Goal: Information Seeking & Learning: Compare options

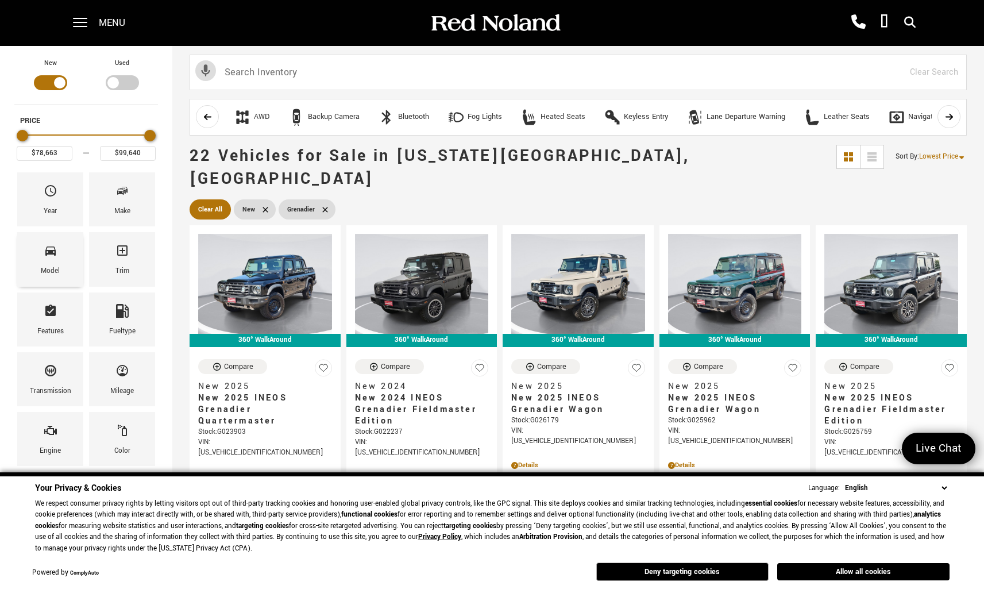
click at [58, 255] on div "Model" at bounding box center [50, 259] width 66 height 54
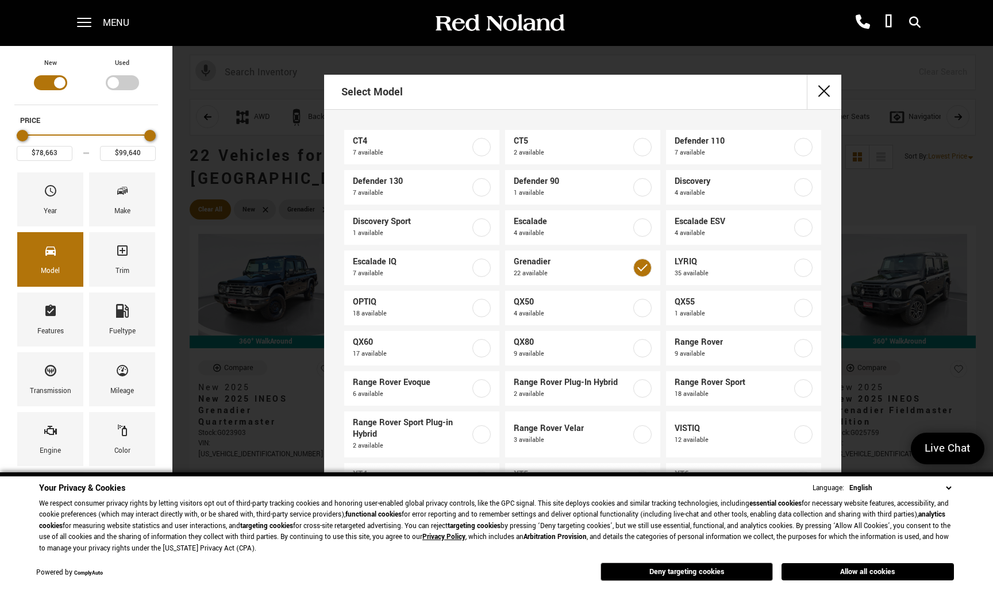
click at [295, 46] on div "Select Model CT4 7 available CT5 2 available Defender 110 7 available Defender …" at bounding box center [582, 294] width 821 height 589
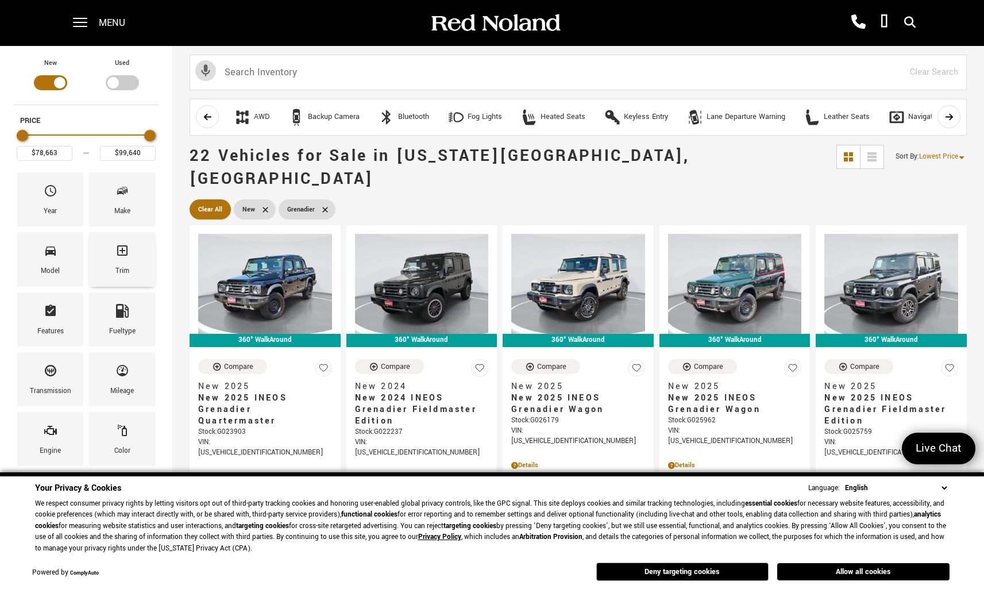
click at [121, 256] on icon "Trim" at bounding box center [122, 250] width 10 height 10
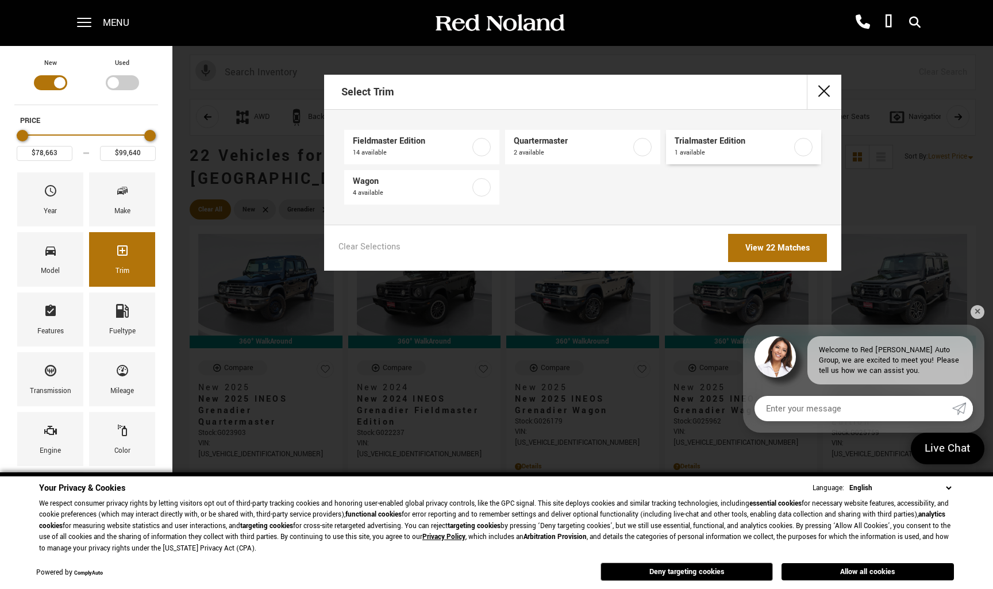
click at [798, 148] on label at bounding box center [803, 147] width 18 height 18
type input "$91,919"
checkbox input "true"
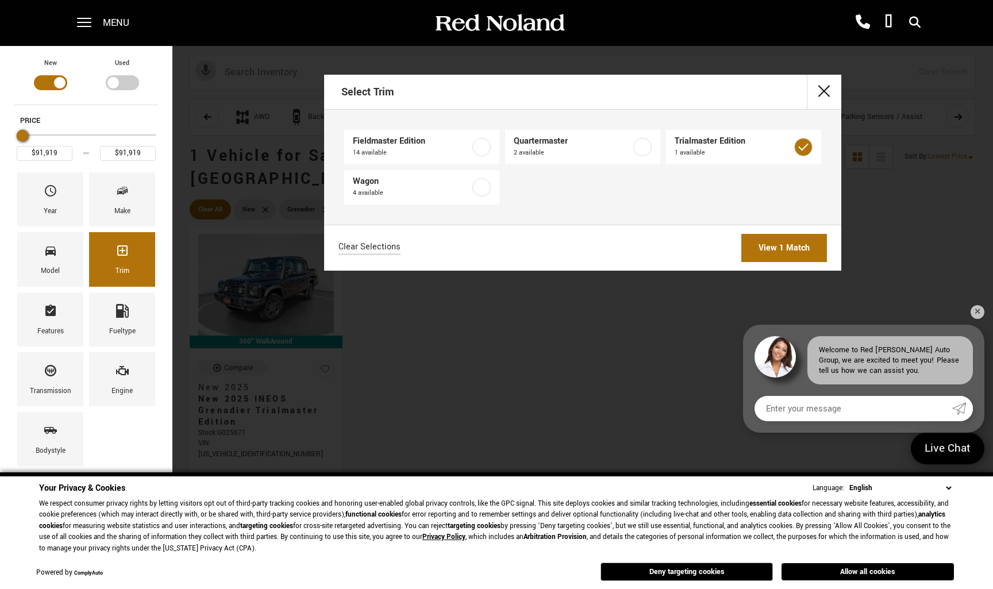
click at [770, 247] on link "View 1 Match" at bounding box center [784, 248] width 86 height 28
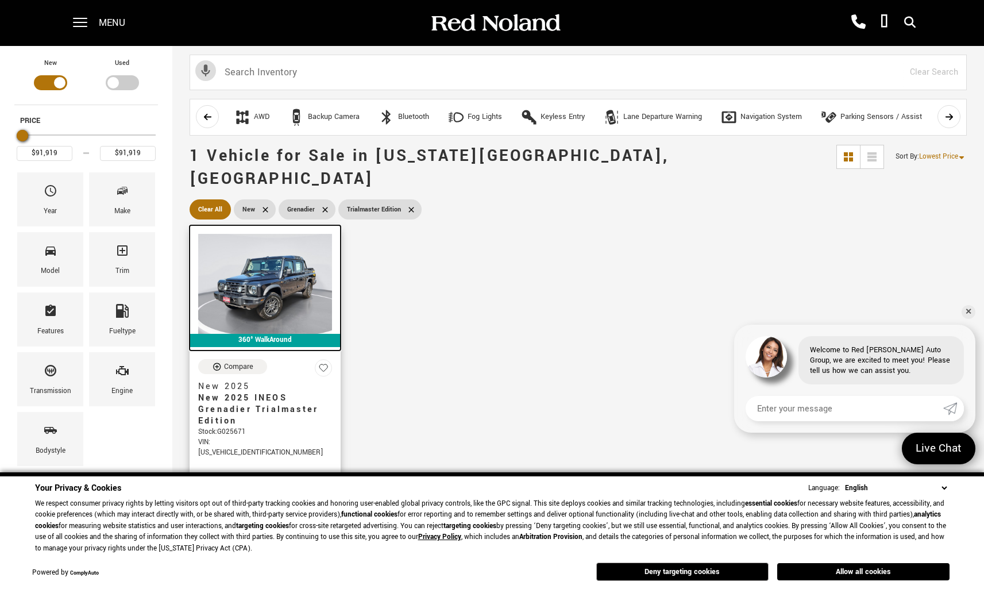
click at [283, 252] on img at bounding box center [265, 284] width 134 height 100
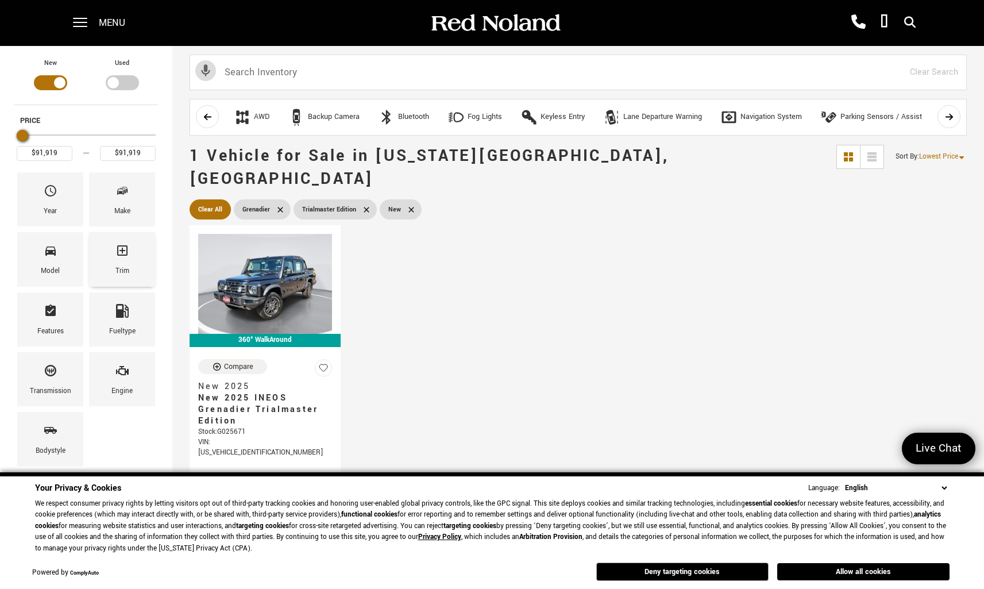
click at [129, 260] on div "Trim" at bounding box center [122, 259] width 66 height 54
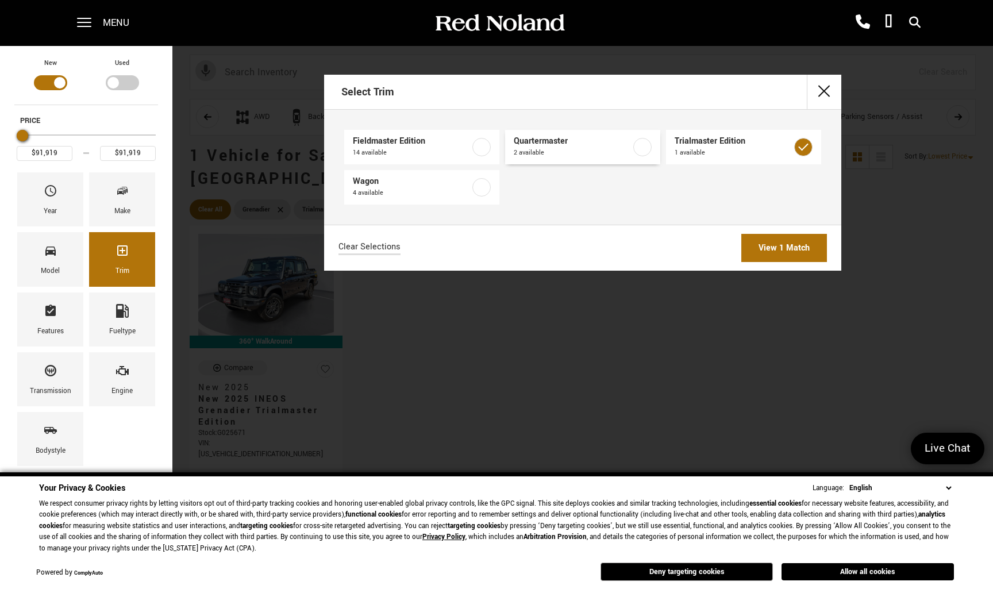
click at [639, 146] on label at bounding box center [642, 147] width 18 height 18
type input "$78,663"
type input "$99,640"
checkbox input "true"
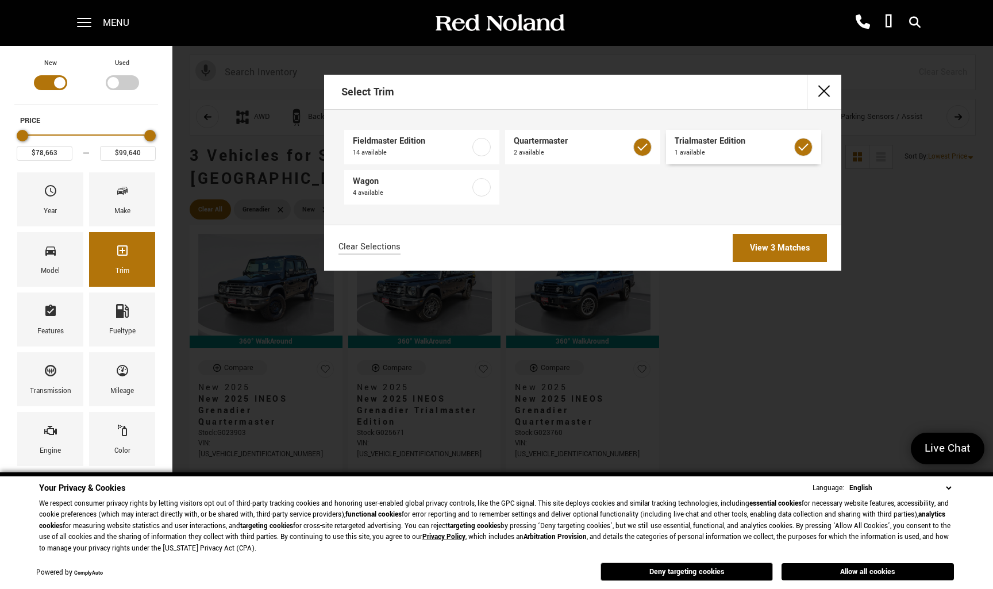
click at [803, 151] on label at bounding box center [803, 147] width 18 height 18
checkbox input "false"
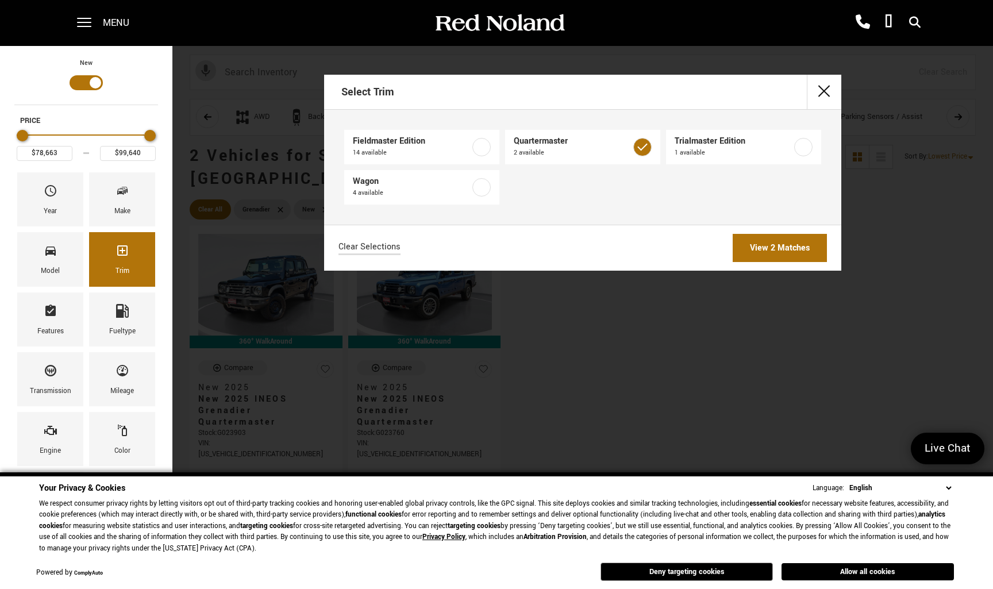
click at [778, 243] on link "View 2 Matches" at bounding box center [780, 248] width 94 height 28
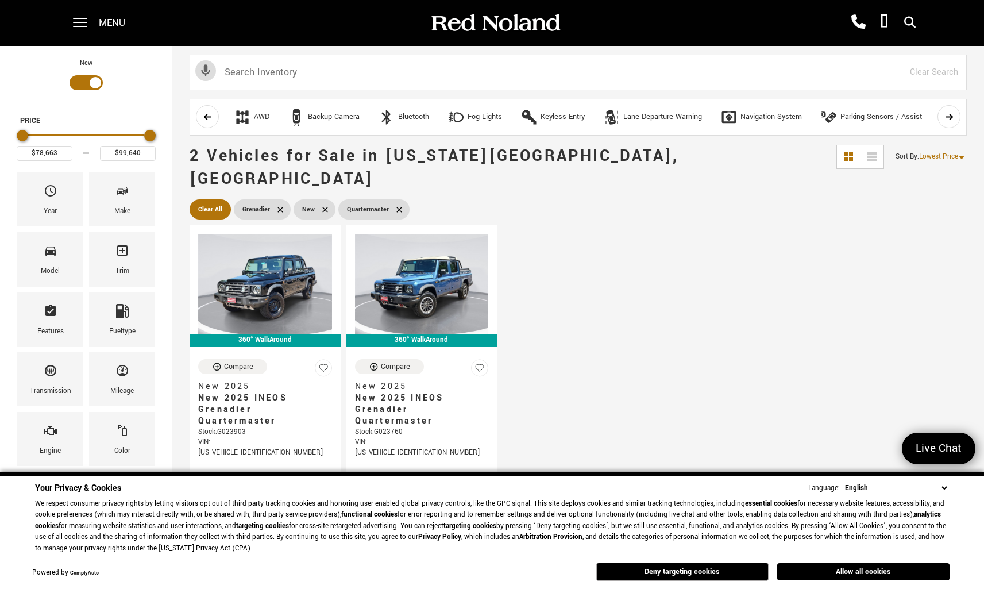
click at [395, 205] on icon at bounding box center [399, 209] width 9 height 9
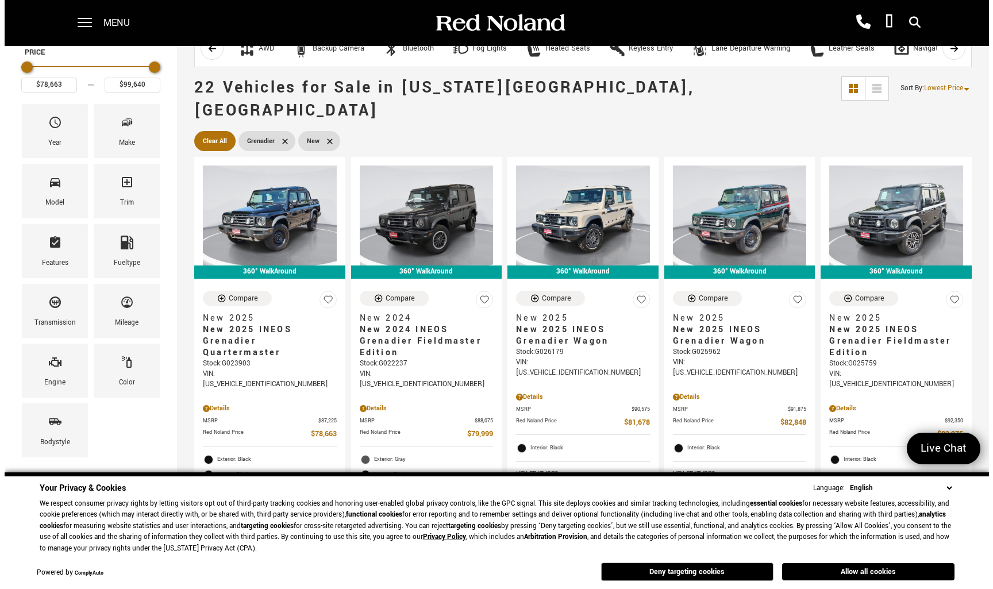
scroll to position [55, 0]
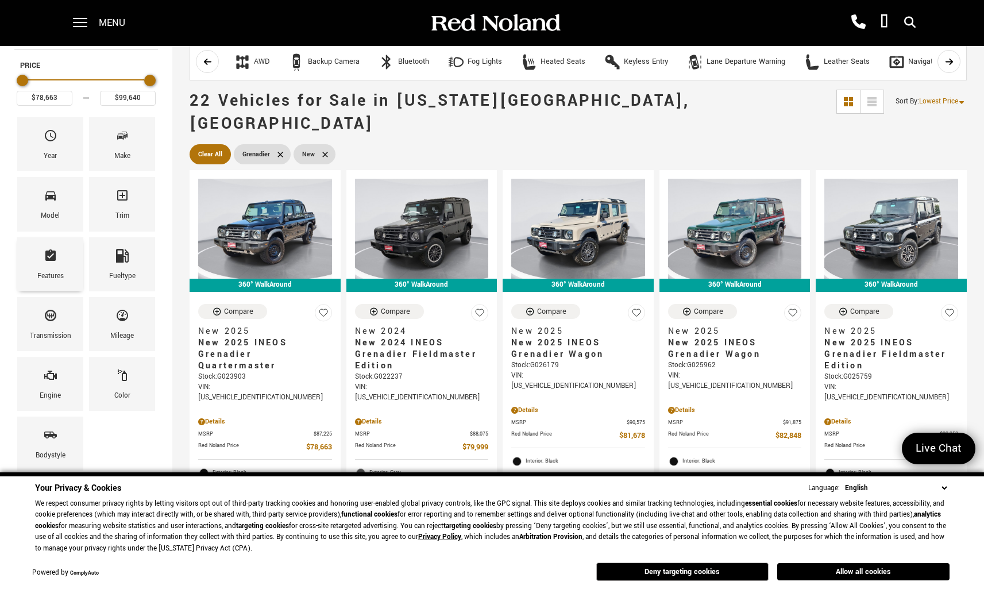
click at [52, 257] on icon "Features" at bounding box center [50, 254] width 10 height 11
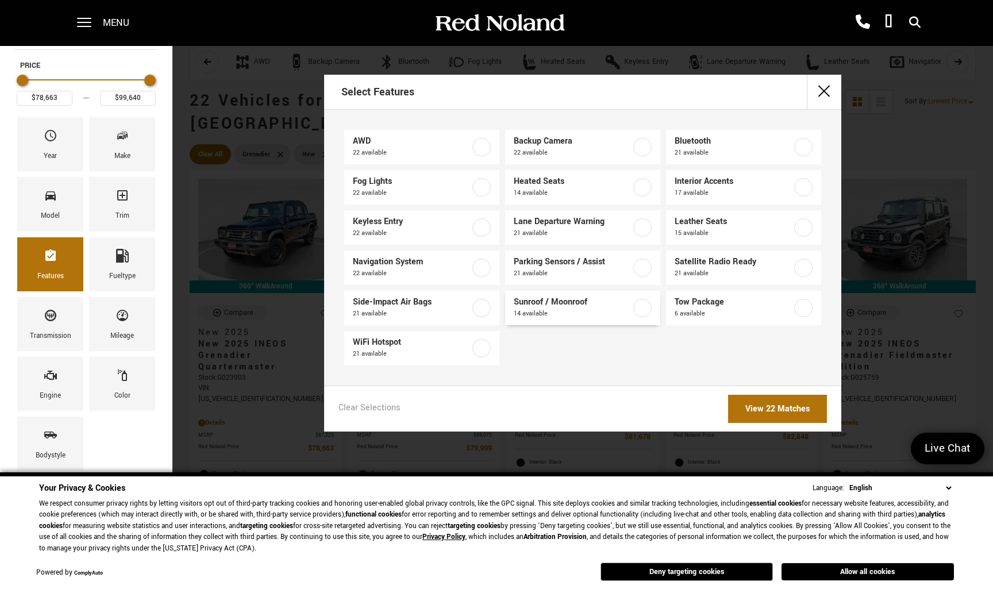
click at [641, 317] on label at bounding box center [642, 308] width 18 height 18
type input "$79,999"
type input "$93,333"
checkbox input "true"
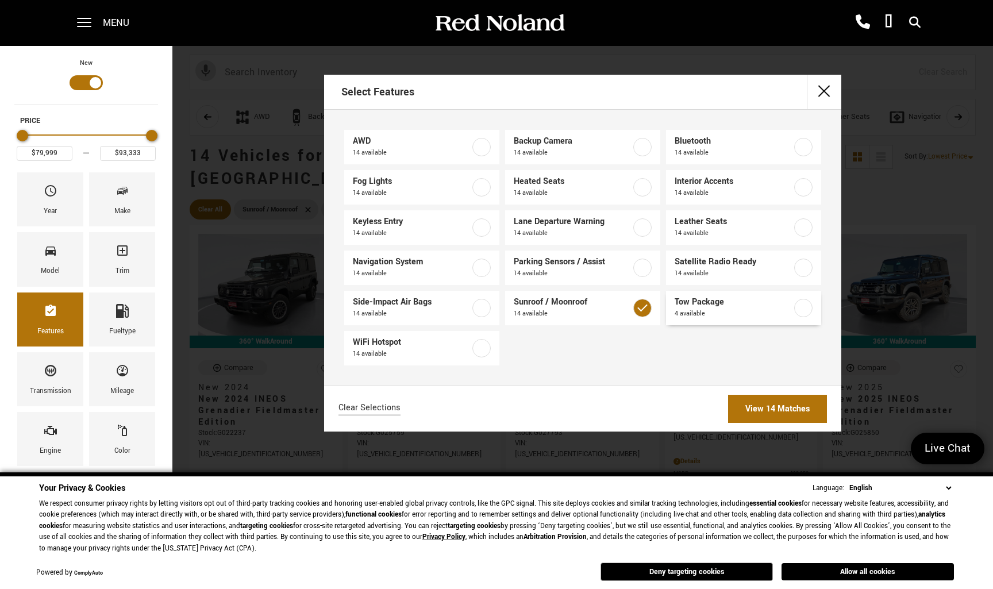
click at [803, 307] on label at bounding box center [803, 308] width 18 height 18
type input "$83,275"
type input "$86,763"
checkbox input "true"
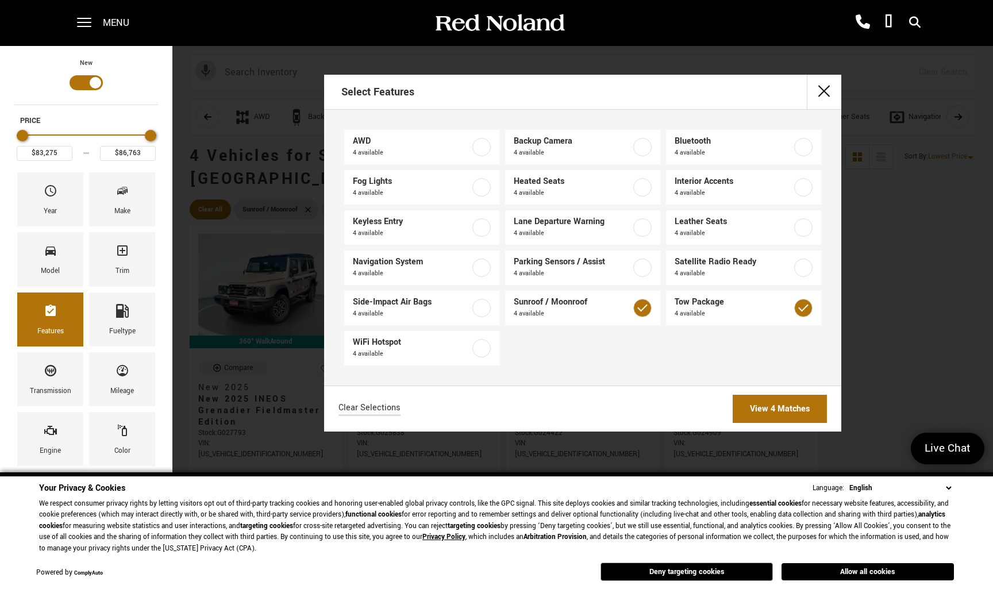
click at [776, 406] on link "View 4 Matches" at bounding box center [780, 409] width 94 height 28
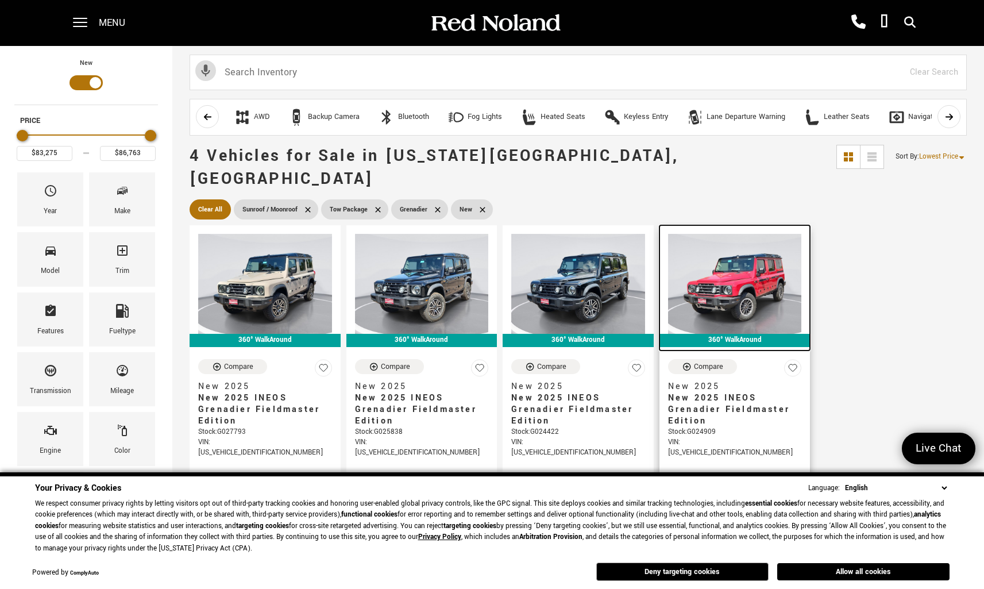
click at [741, 270] on img at bounding box center [735, 284] width 134 height 100
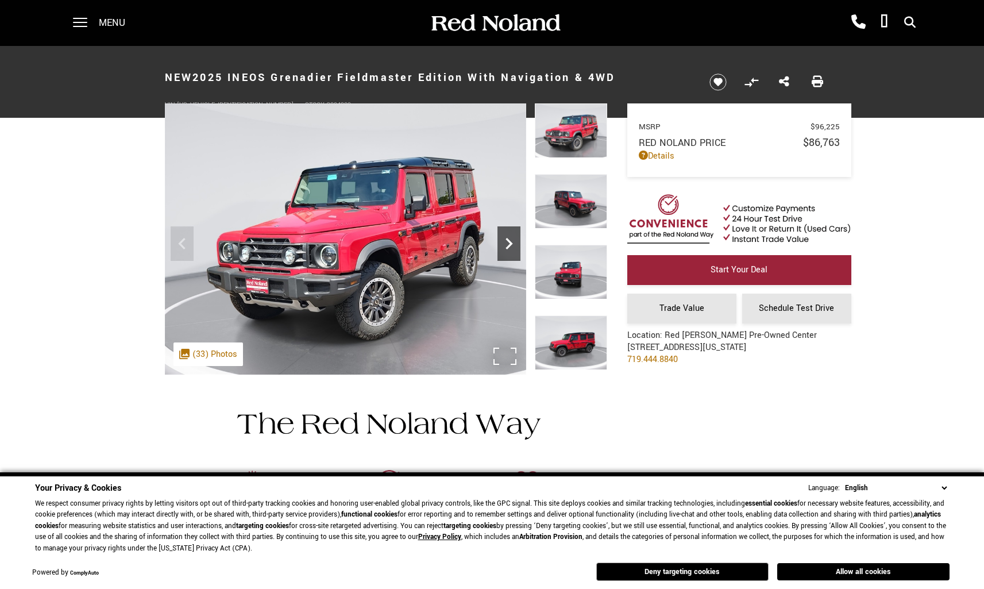
click at [513, 231] on div "Next" at bounding box center [509, 243] width 23 height 34
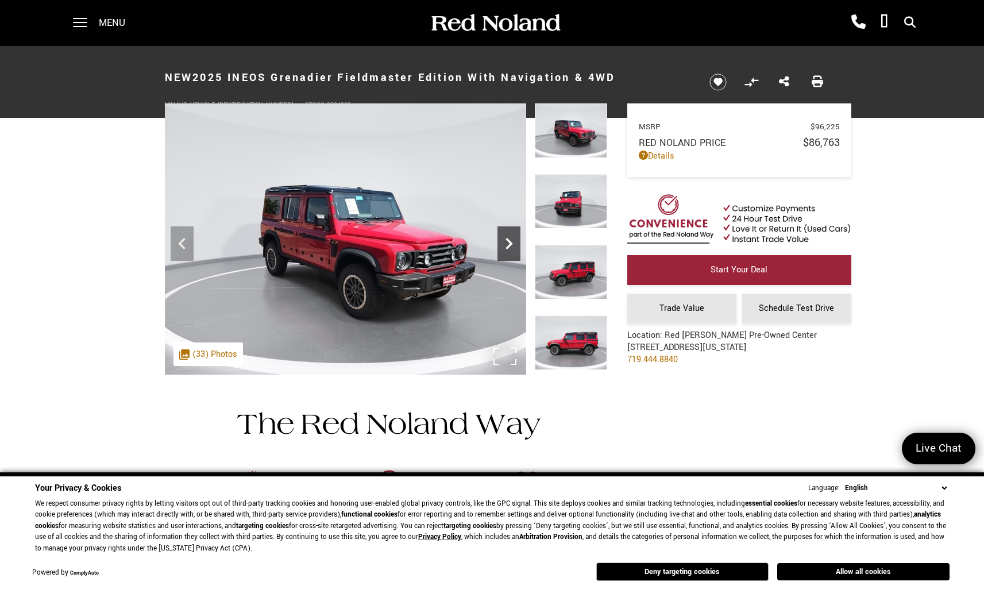
click at [513, 231] on div "Next" at bounding box center [509, 243] width 23 height 34
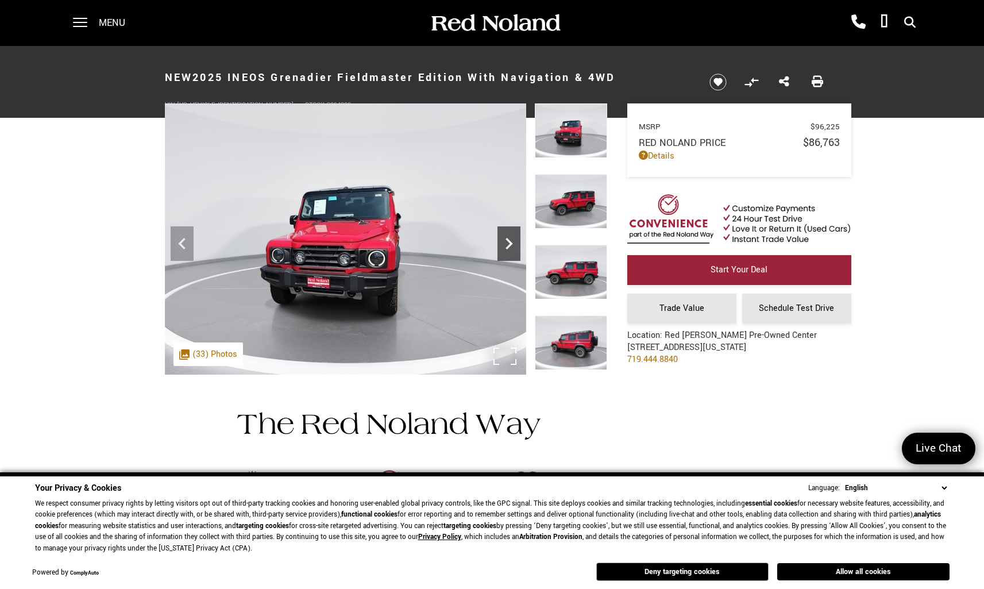
click at [513, 231] on div "Next" at bounding box center [509, 243] width 23 height 34
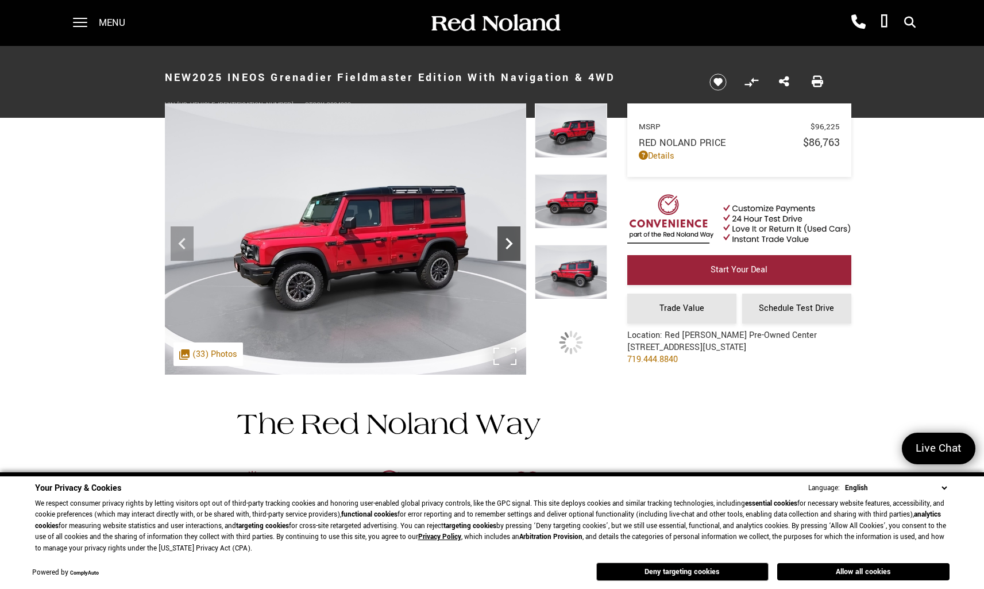
click at [513, 231] on div "Next" at bounding box center [509, 243] width 23 height 34
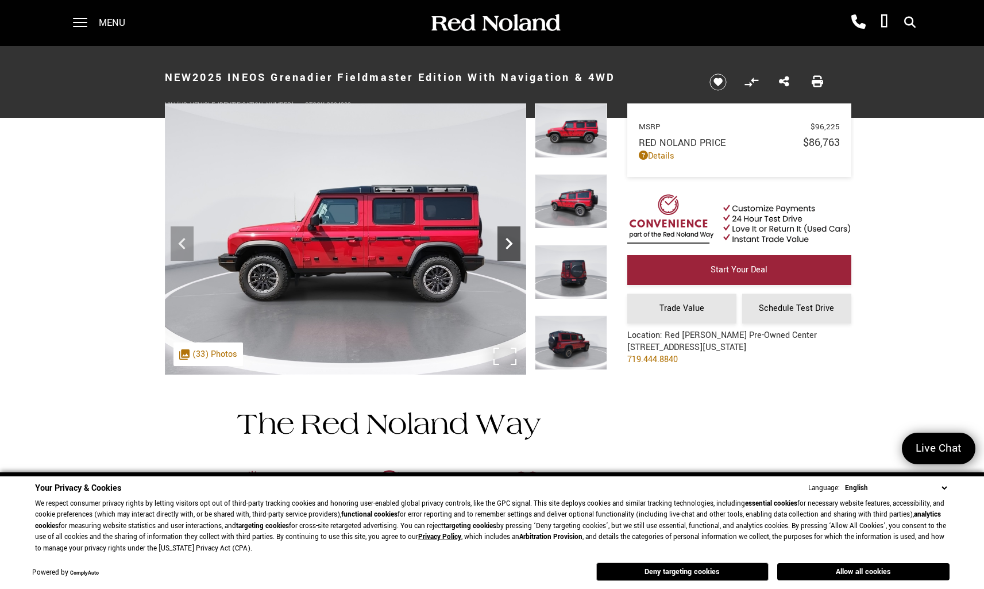
click at [513, 231] on div "Next" at bounding box center [509, 243] width 23 height 34
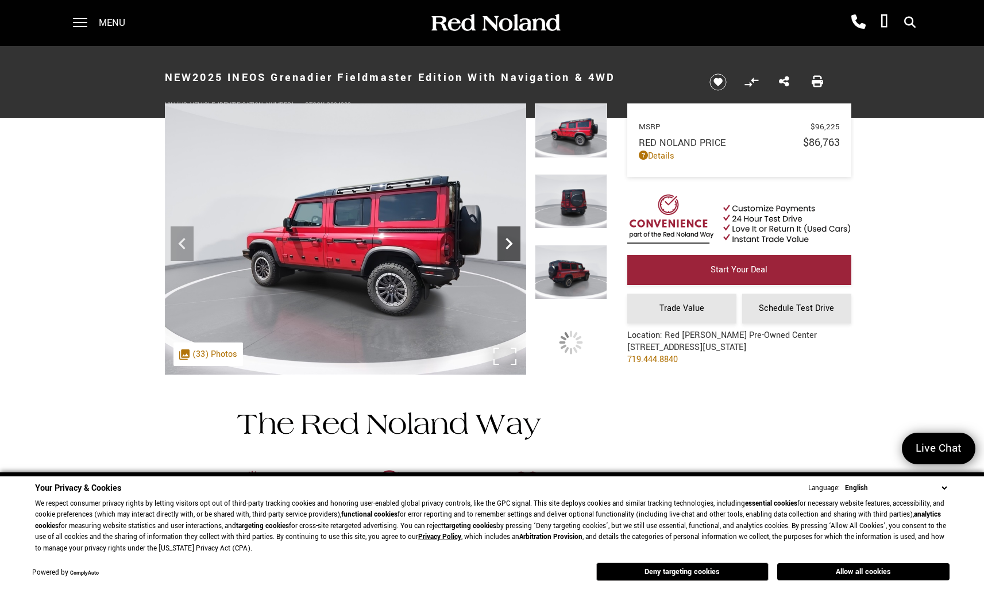
click at [513, 231] on div "Next" at bounding box center [509, 243] width 23 height 34
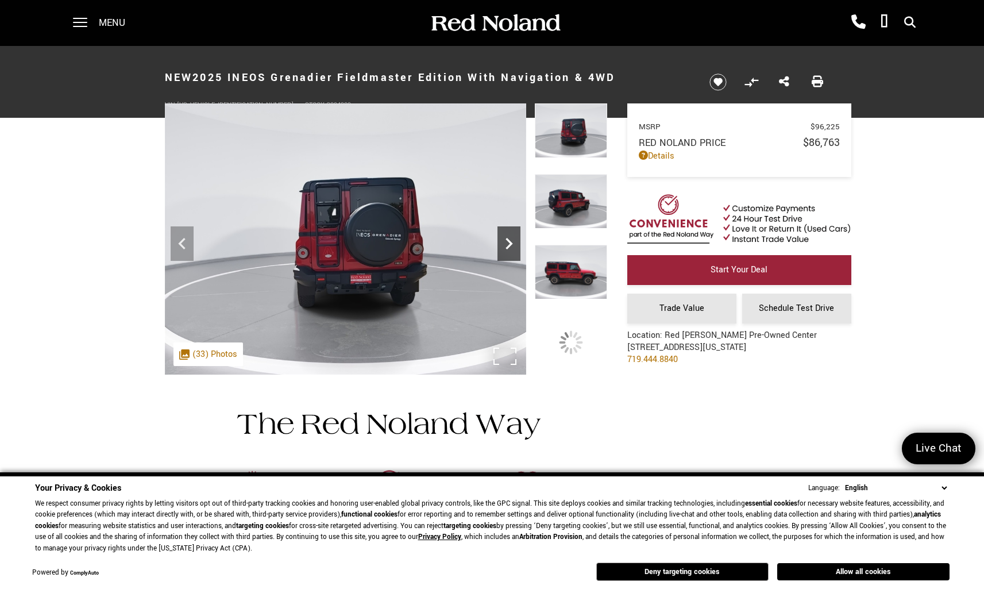
click at [513, 231] on div "Next" at bounding box center [509, 243] width 23 height 34
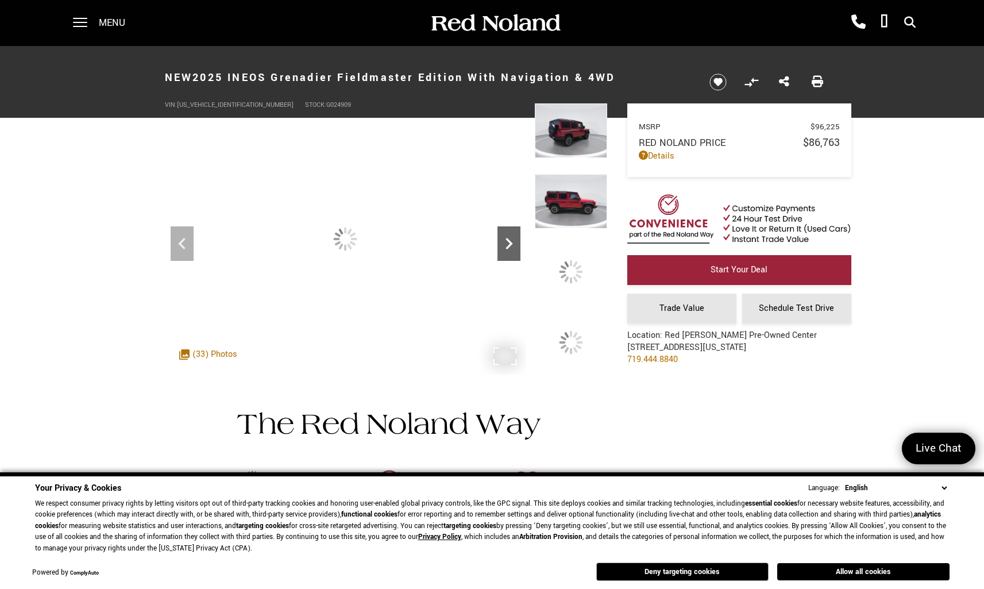
click at [513, 231] on div "Next" at bounding box center [509, 243] width 23 height 34
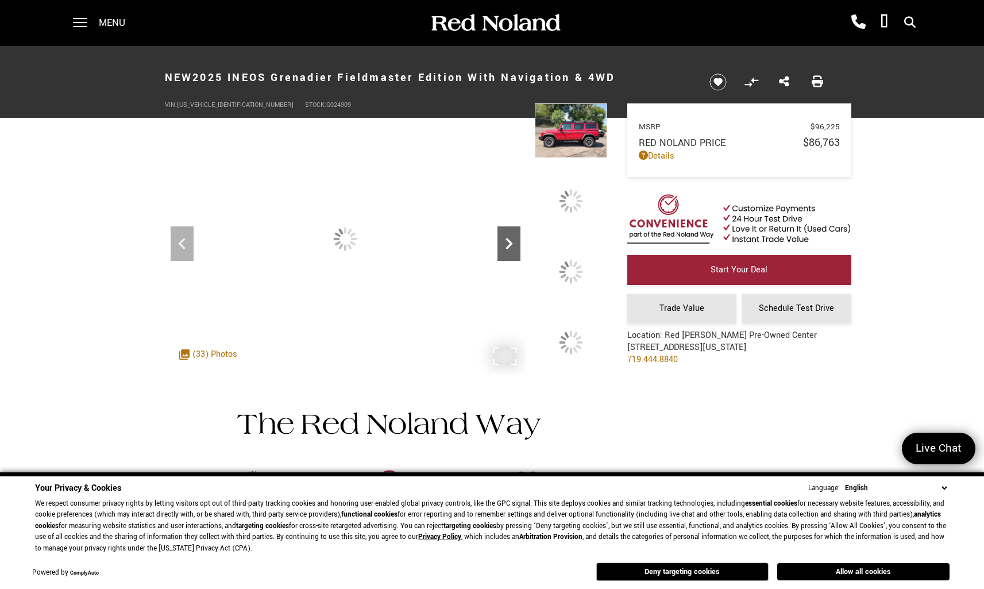
click at [513, 231] on div "Next" at bounding box center [509, 243] width 23 height 34
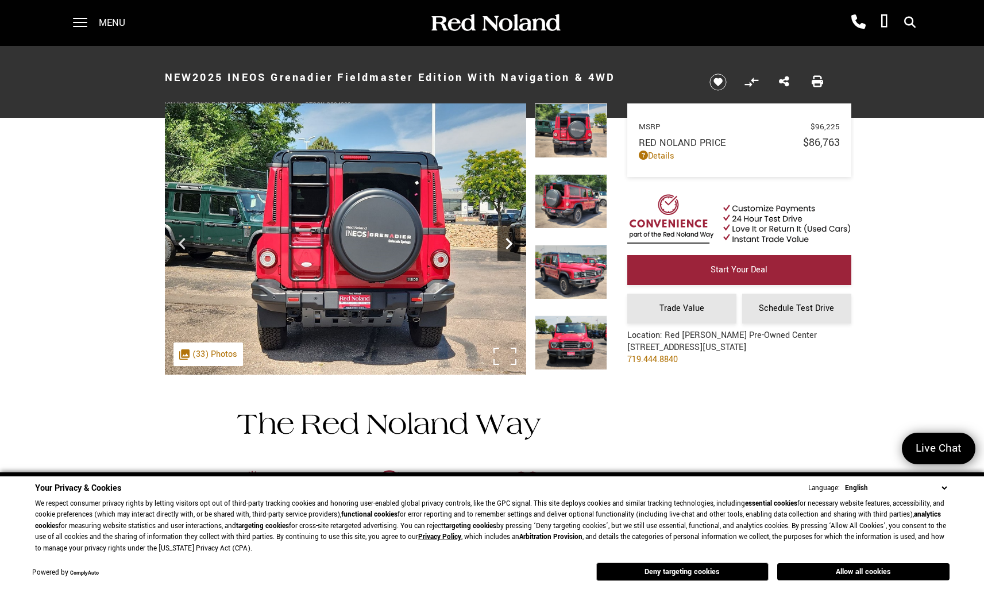
click at [513, 231] on div "Next" at bounding box center [509, 243] width 23 height 34
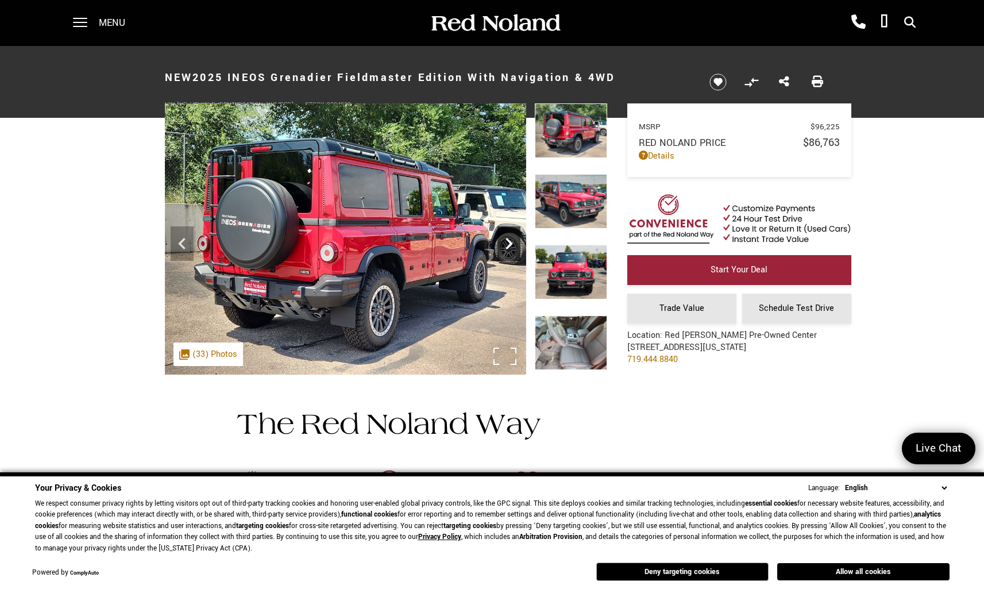
click at [513, 231] on div "Next" at bounding box center [509, 243] width 23 height 34
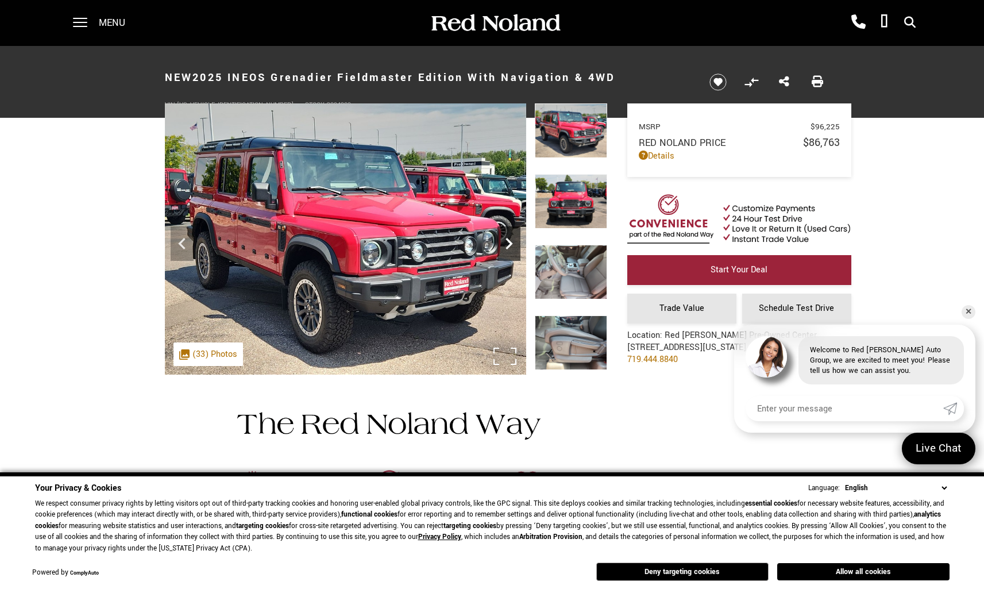
click at [513, 231] on div "Next" at bounding box center [509, 243] width 23 height 34
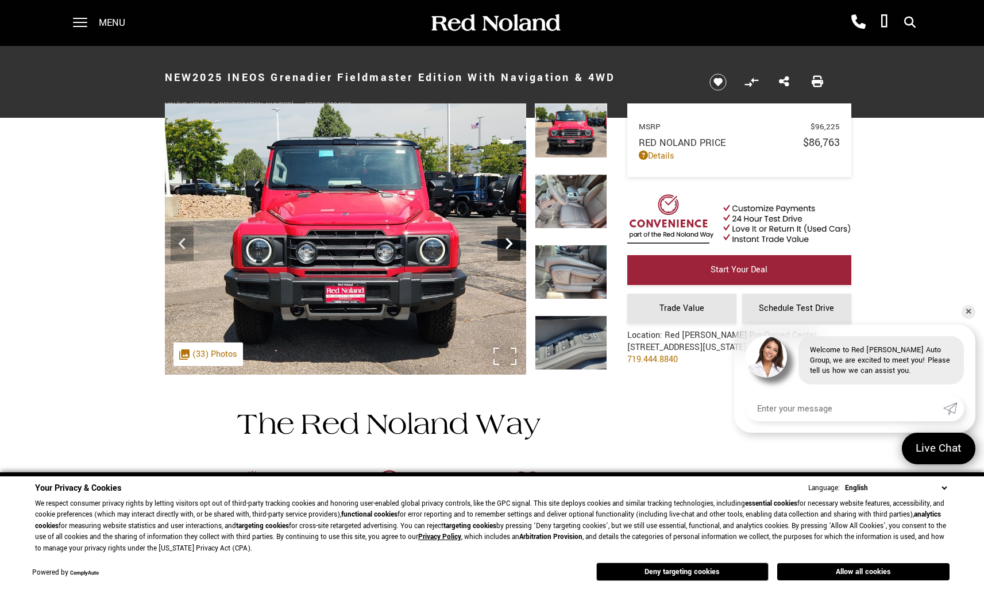
click at [513, 231] on div "Next" at bounding box center [509, 243] width 23 height 34
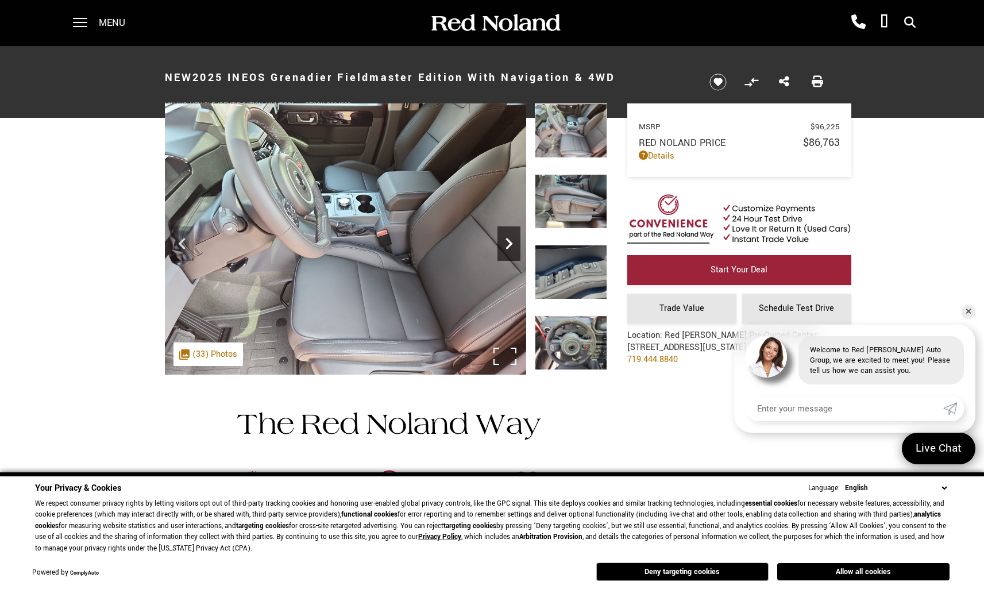
click at [513, 231] on div "Next" at bounding box center [509, 243] width 23 height 34
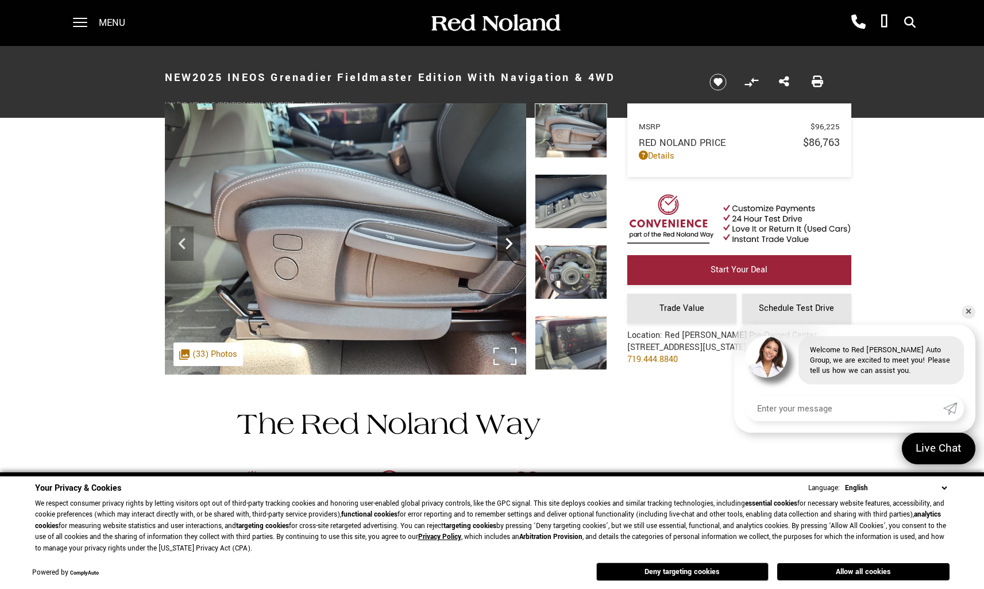
click at [513, 231] on div "Next" at bounding box center [509, 243] width 23 height 34
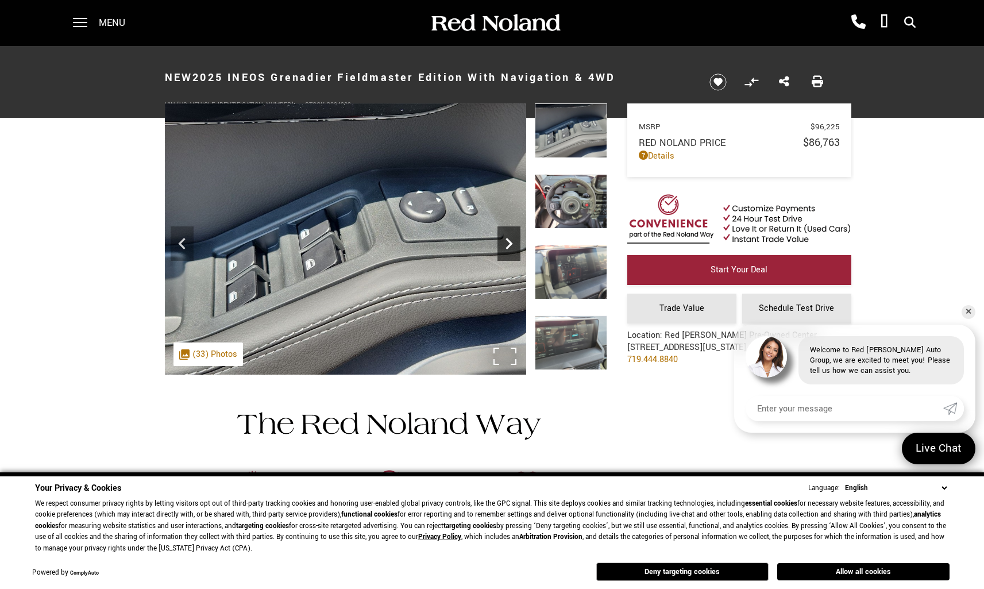
click at [513, 231] on div "Next" at bounding box center [509, 243] width 23 height 34
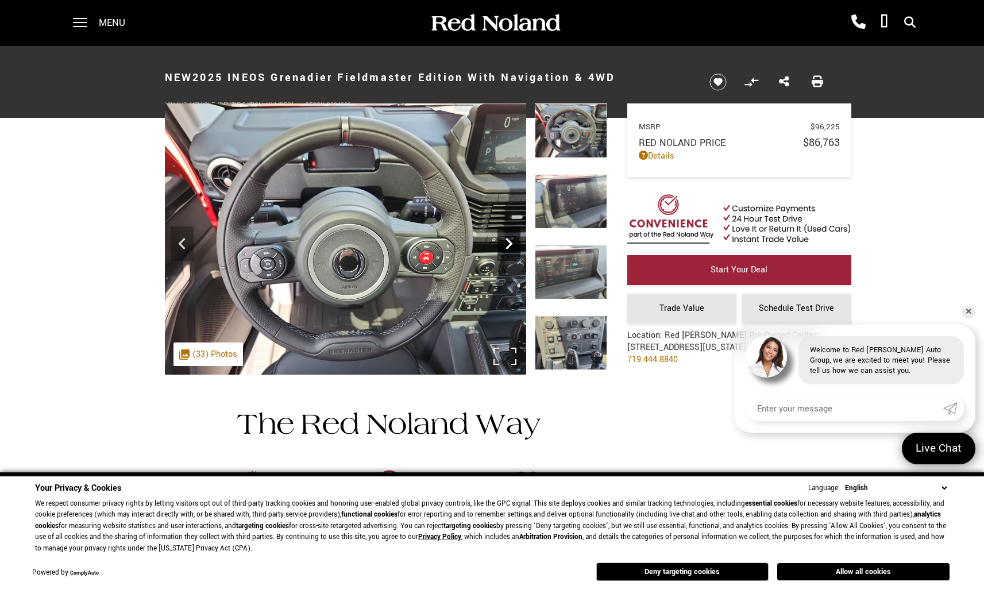
click at [513, 231] on div "Next" at bounding box center [509, 243] width 23 height 34
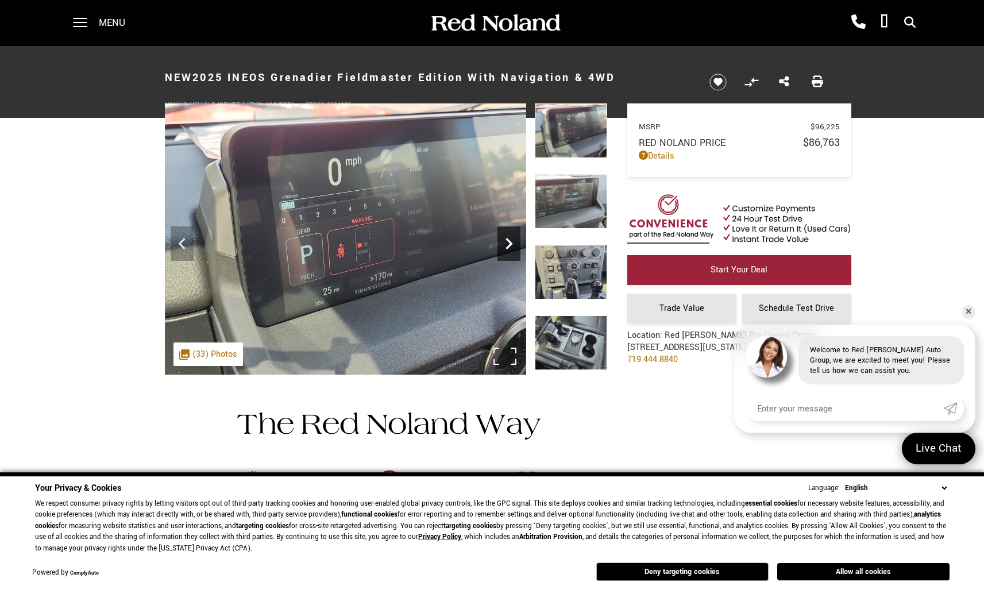
click at [513, 231] on div "Next" at bounding box center [509, 243] width 23 height 34
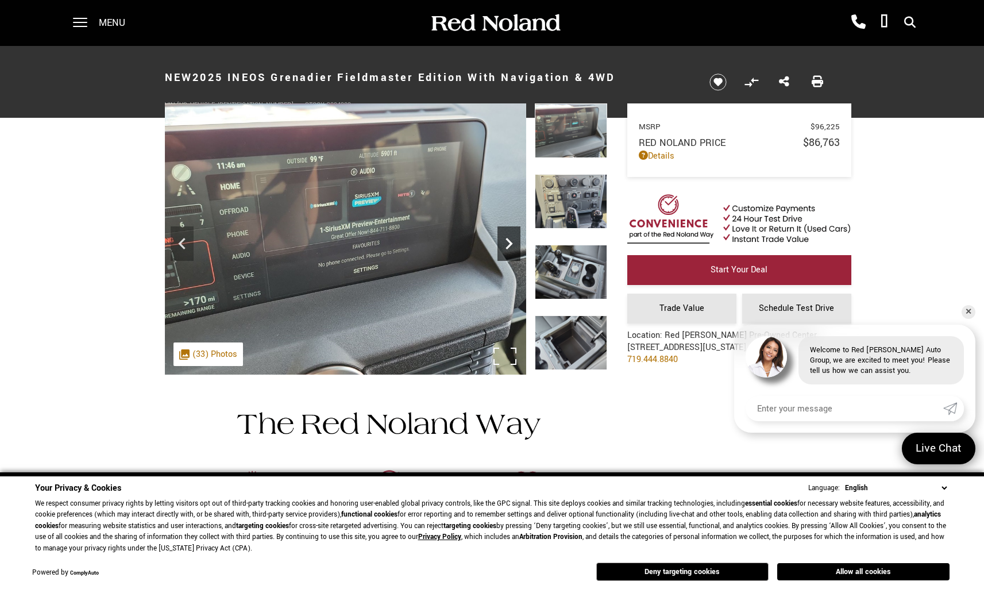
click at [513, 231] on div "Next" at bounding box center [509, 243] width 23 height 34
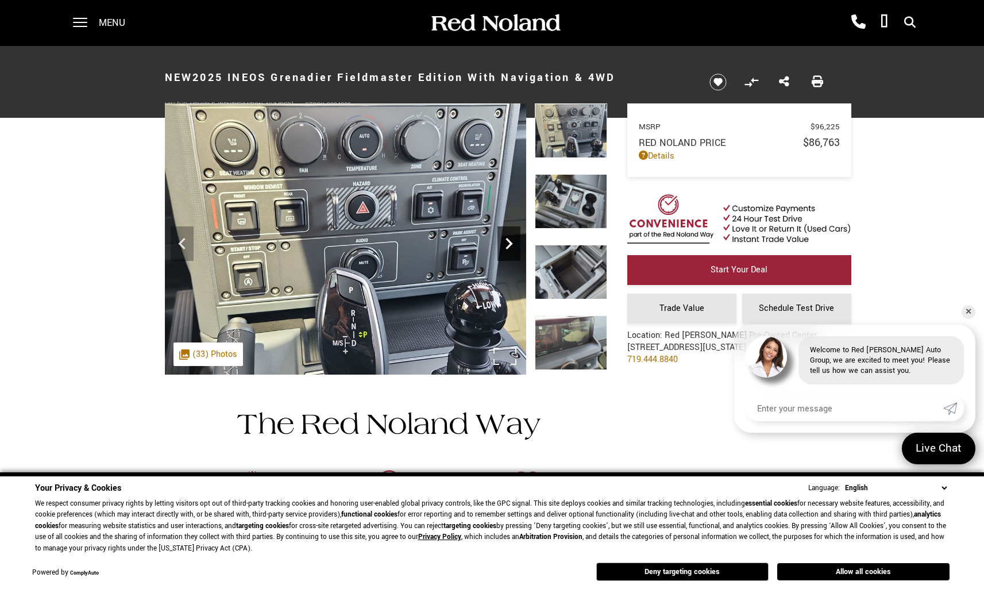
click at [513, 231] on div "Next" at bounding box center [509, 243] width 23 height 34
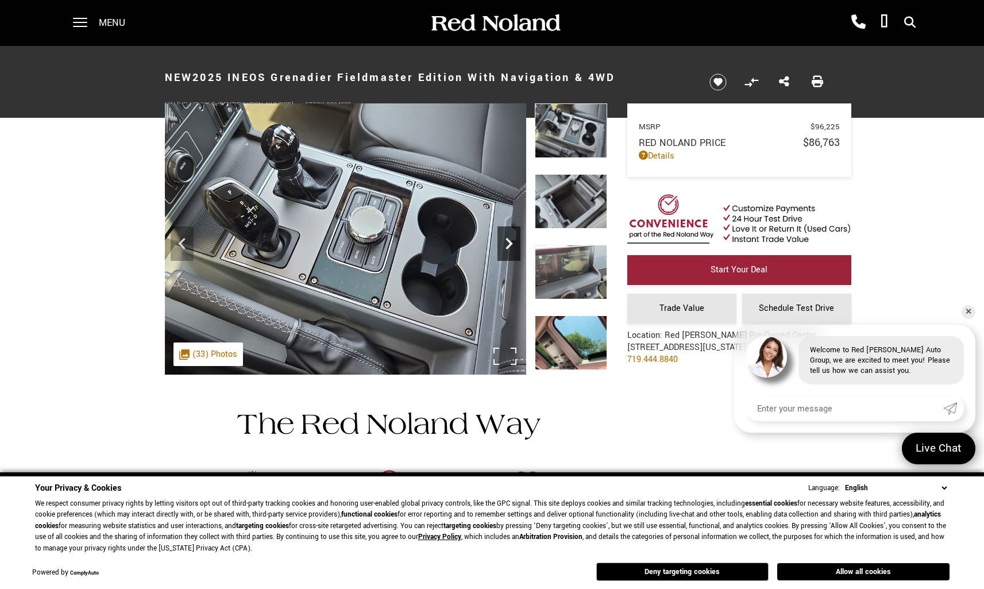
click at [513, 231] on div "Next" at bounding box center [509, 243] width 23 height 34
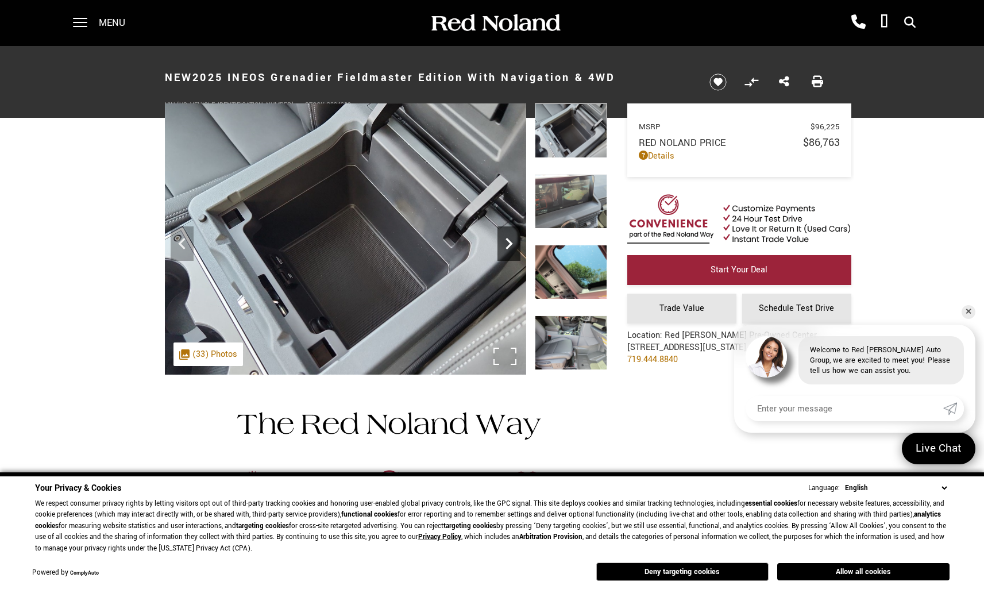
click at [513, 231] on div "Next" at bounding box center [509, 243] width 23 height 34
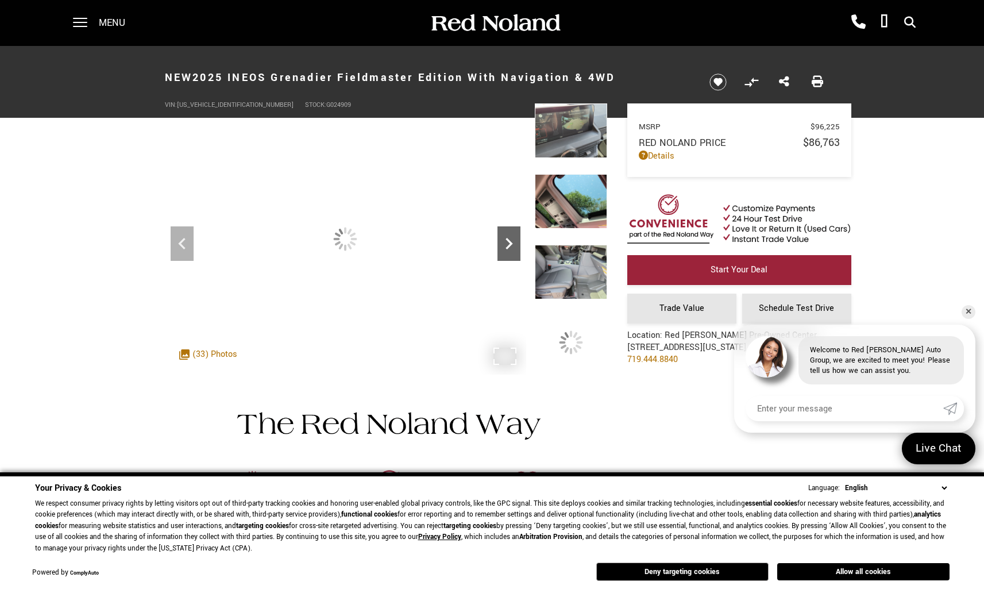
click at [513, 231] on div "Next" at bounding box center [509, 243] width 23 height 34
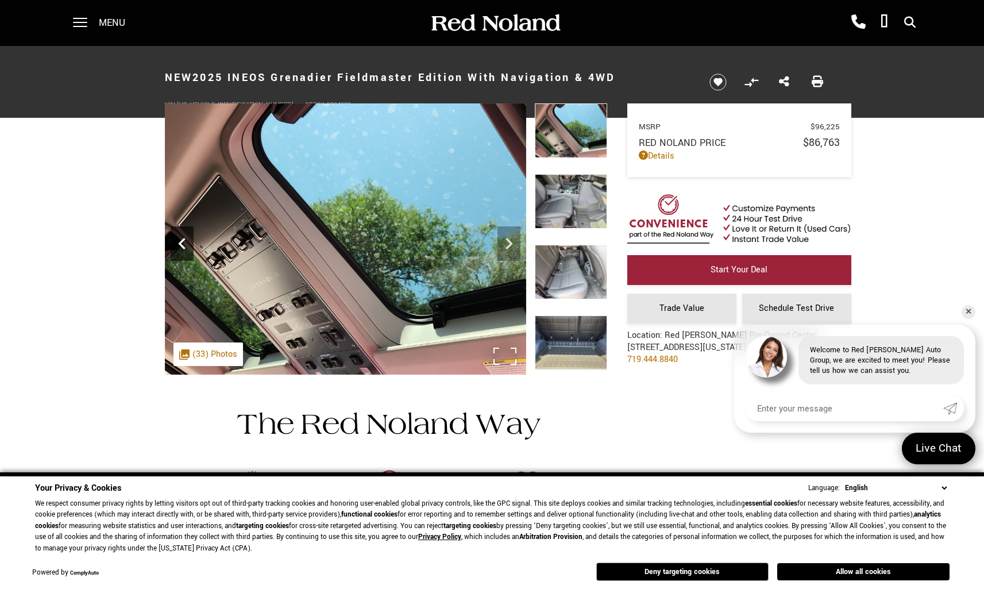
click at [182, 245] on icon "Previous" at bounding box center [182, 243] width 23 height 23
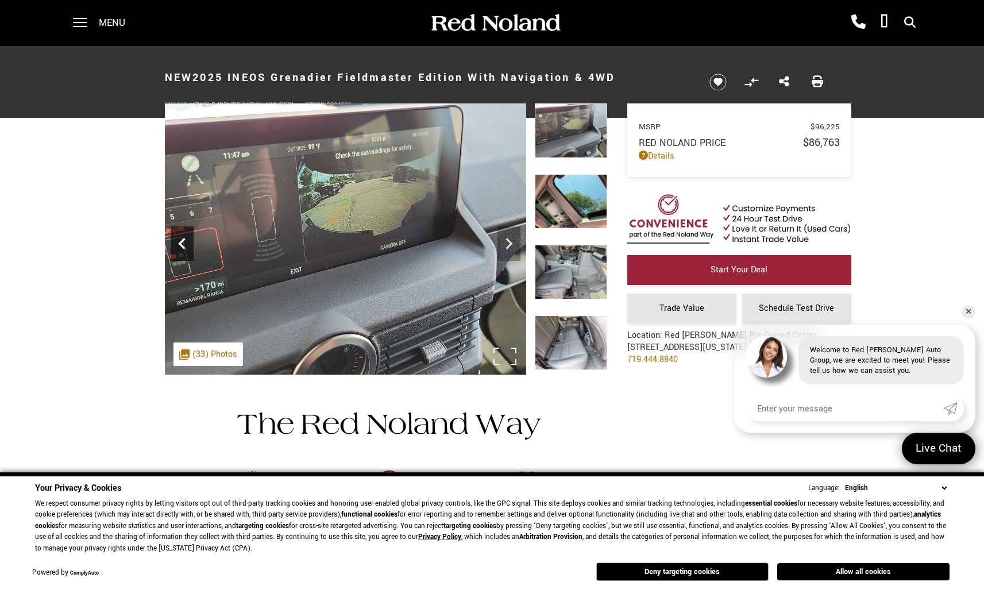
click at [182, 245] on icon "Previous" at bounding box center [182, 243] width 23 height 23
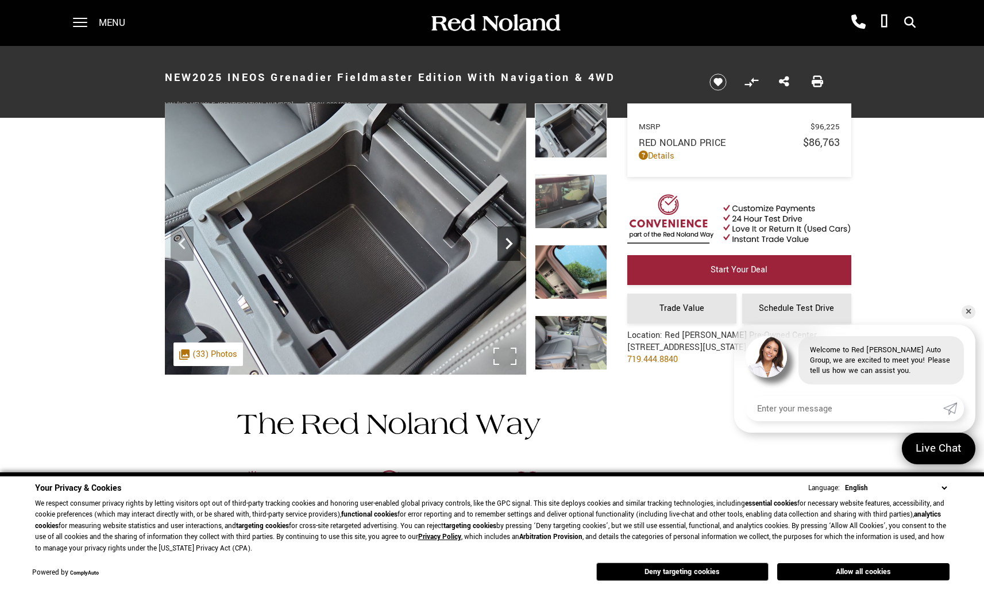
click at [504, 238] on icon "Next" at bounding box center [509, 243] width 23 height 23
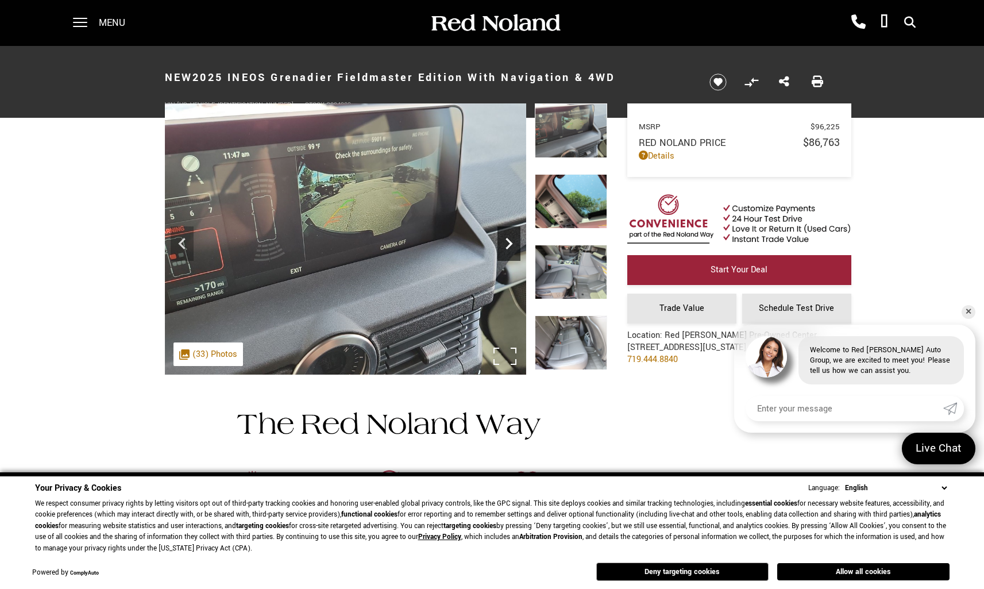
click at [508, 231] on div "Next" at bounding box center [509, 243] width 23 height 34
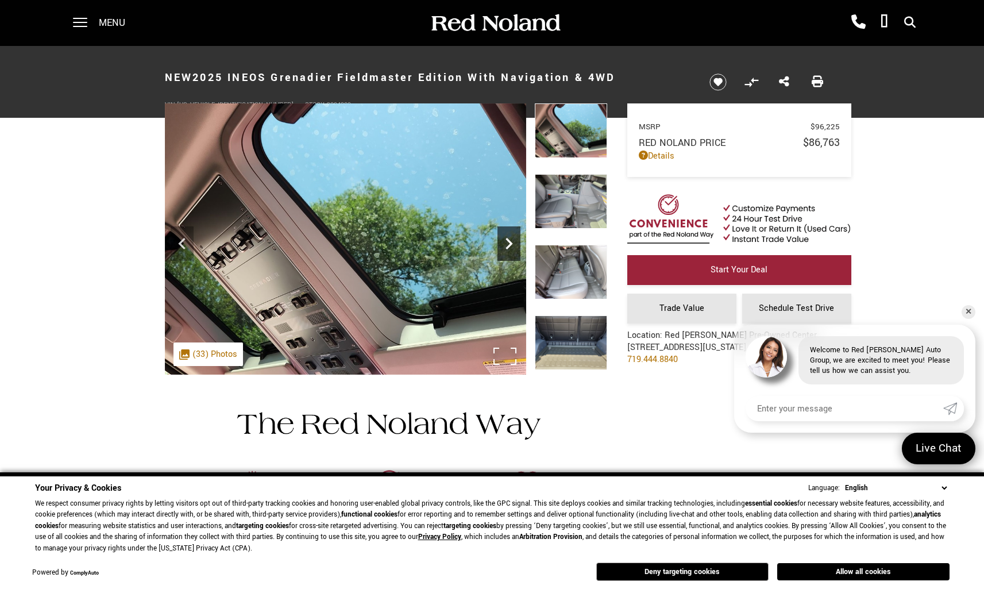
click at [501, 246] on icon "Next" at bounding box center [509, 243] width 23 height 23
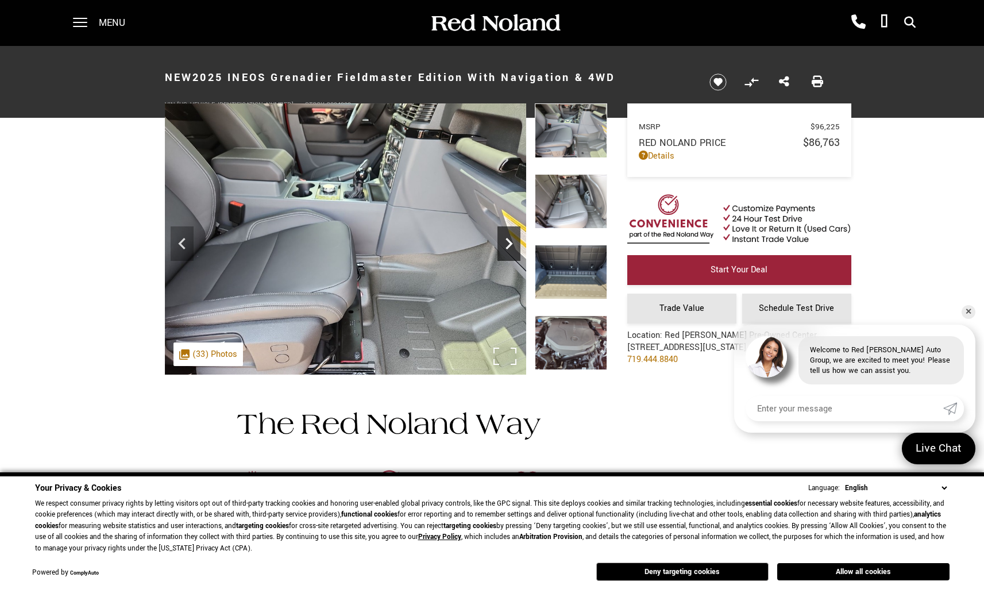
click at [502, 247] on icon "Next" at bounding box center [509, 243] width 23 height 23
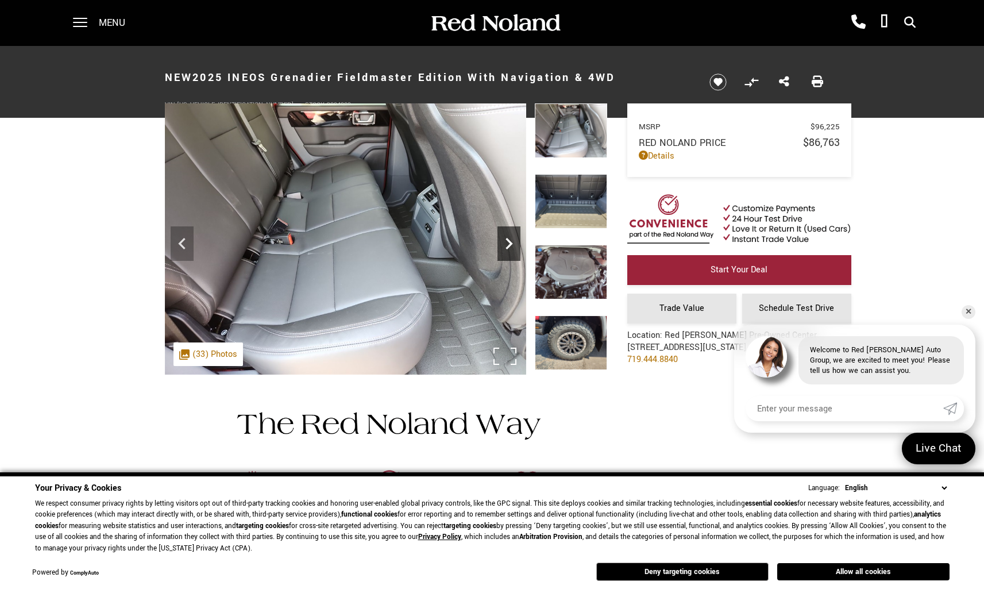
click at [502, 247] on icon "Next" at bounding box center [509, 243] width 23 height 23
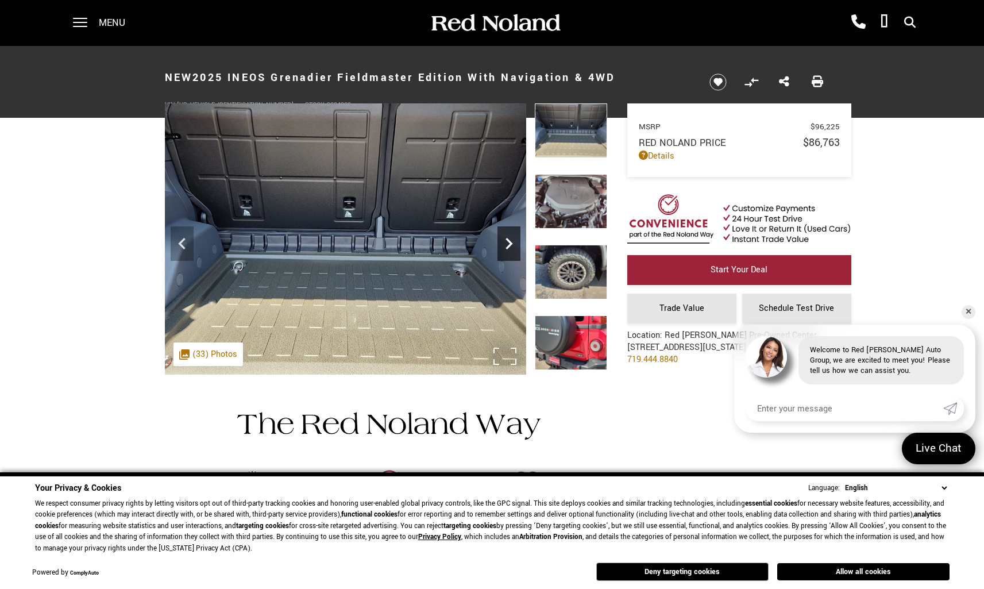
click at [503, 248] on icon "Next" at bounding box center [509, 243] width 23 height 23
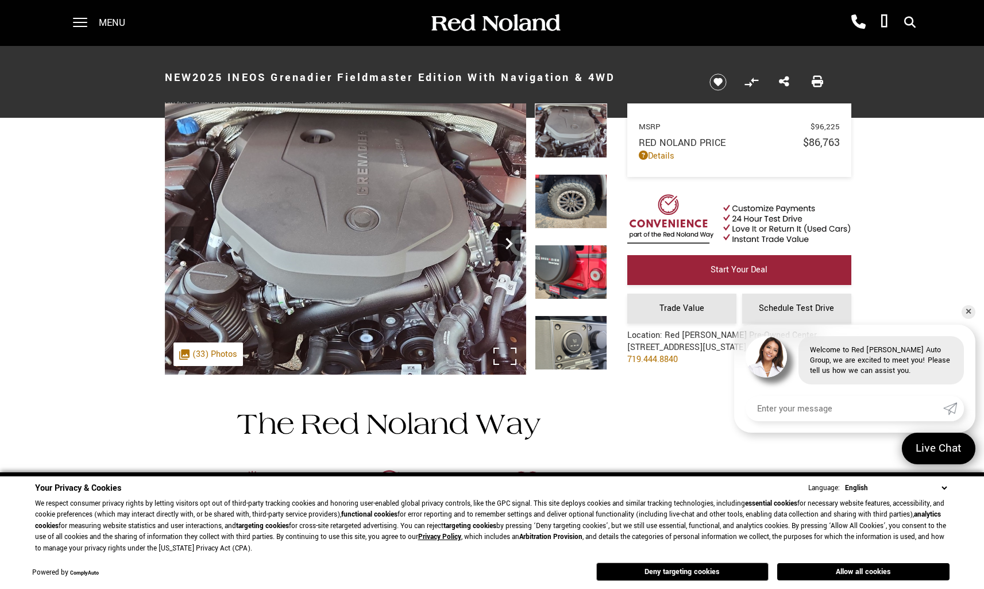
click at [503, 248] on icon "Next" at bounding box center [509, 243] width 23 height 23
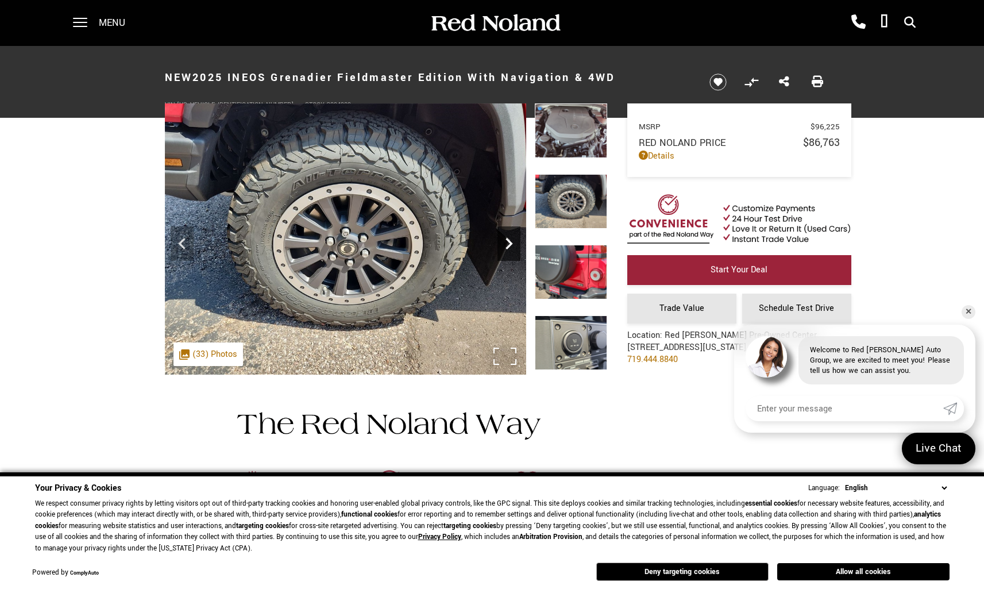
click at [503, 249] on icon "Next" at bounding box center [509, 243] width 23 height 23
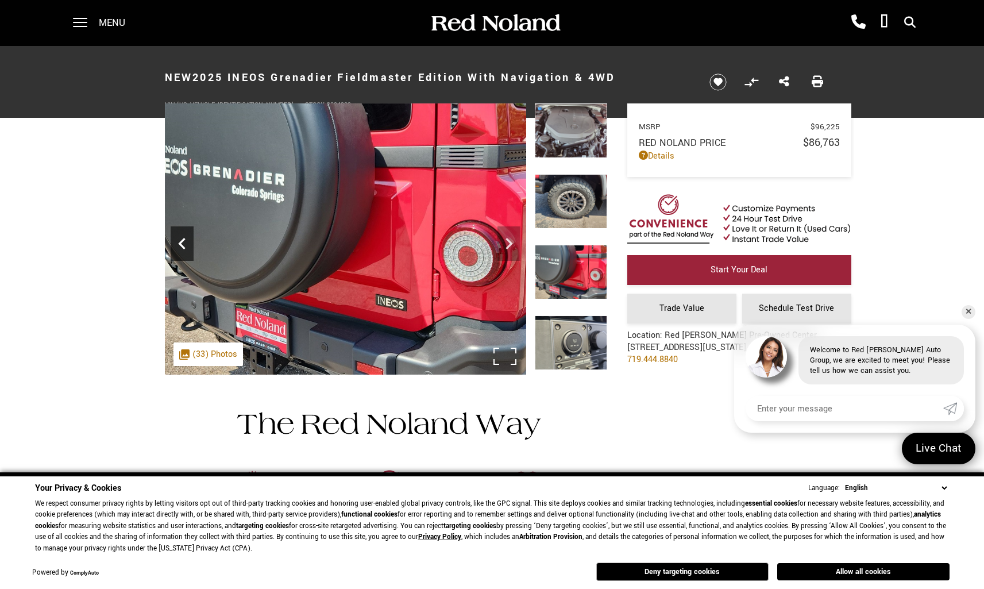
click at [187, 248] on icon "Previous" at bounding box center [182, 243] width 23 height 23
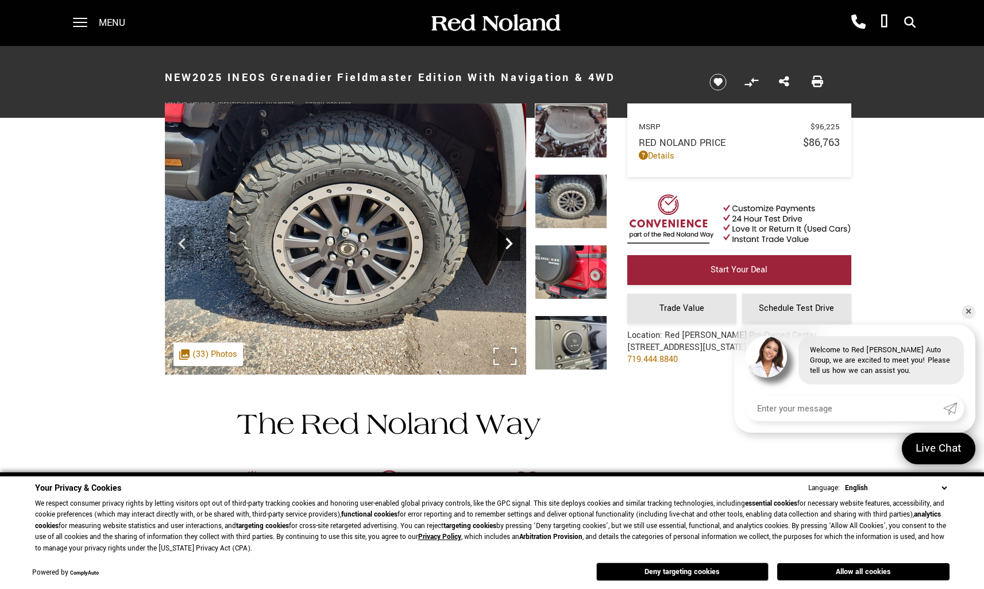
click at [511, 237] on icon "Next" at bounding box center [509, 243] width 23 height 23
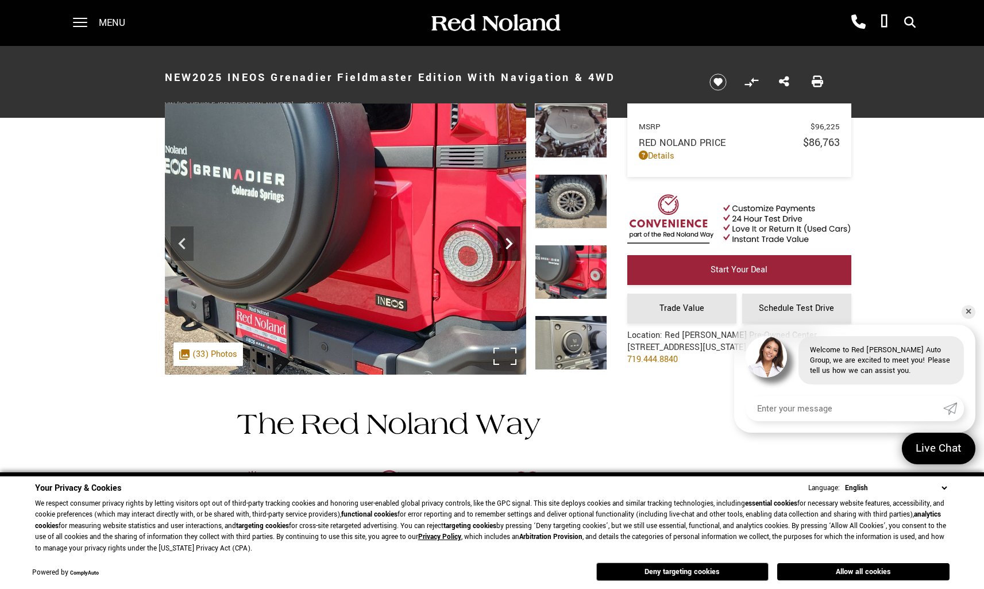
click at [511, 237] on icon "Next" at bounding box center [509, 243] width 23 height 23
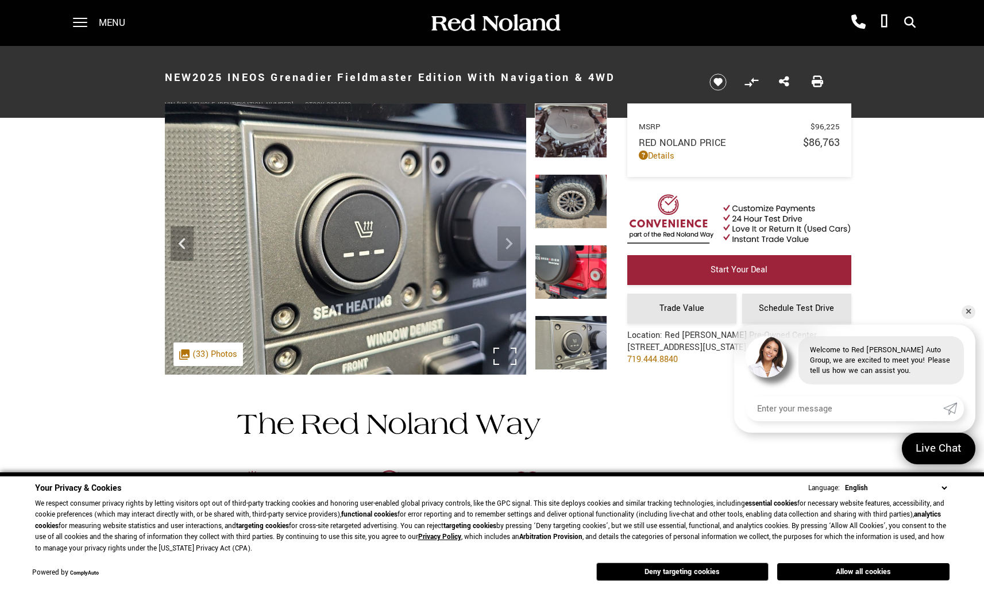
click at [511, 237] on img at bounding box center [345, 238] width 361 height 271
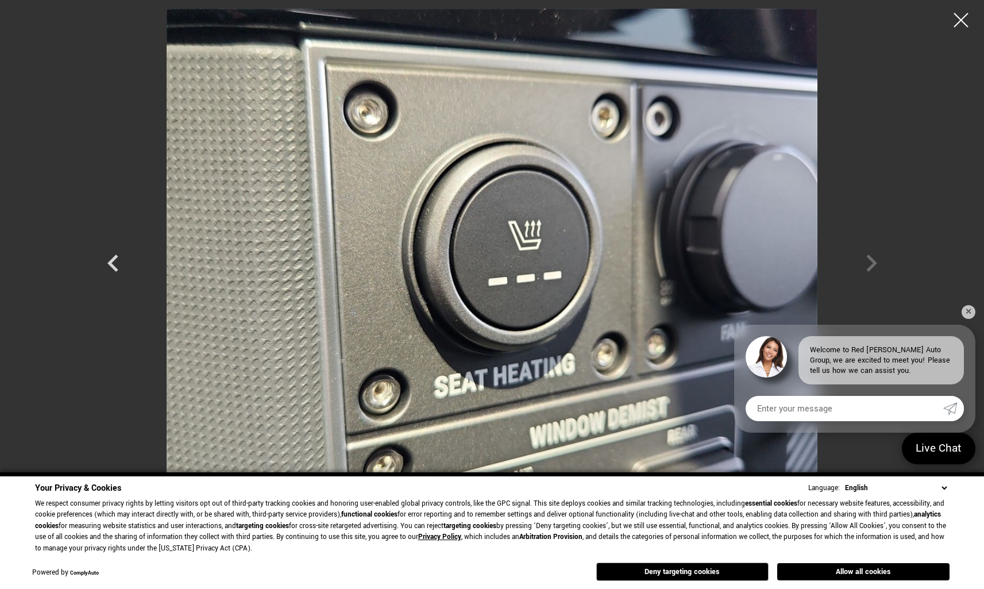
click at [873, 261] on div at bounding box center [492, 253] width 805 height 489
click at [972, 313] on link "✕" at bounding box center [969, 312] width 14 height 14
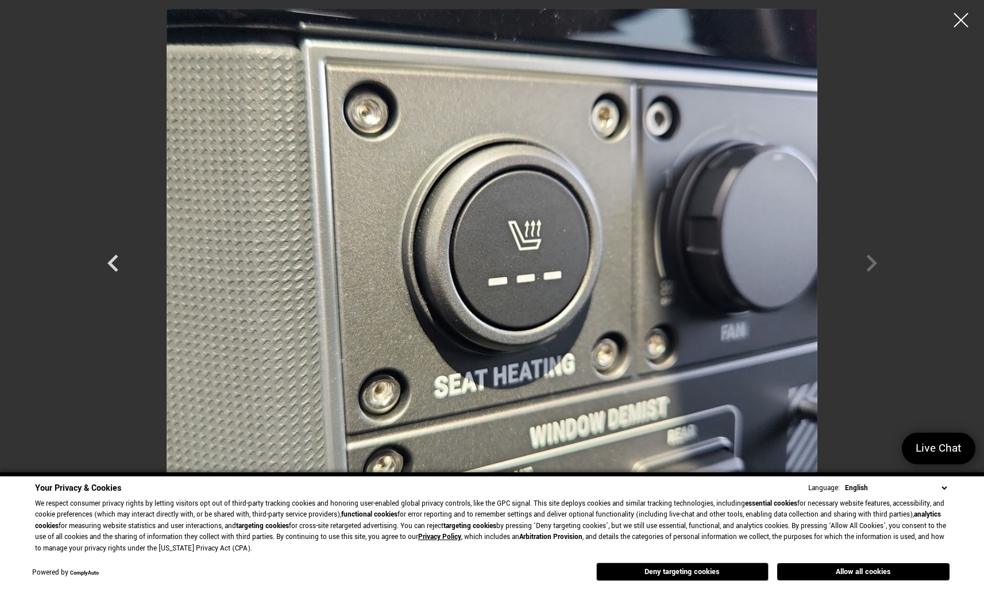
click at [872, 263] on div at bounding box center [492, 253] width 805 height 489
click at [962, 17] on div at bounding box center [962, 20] width 30 height 30
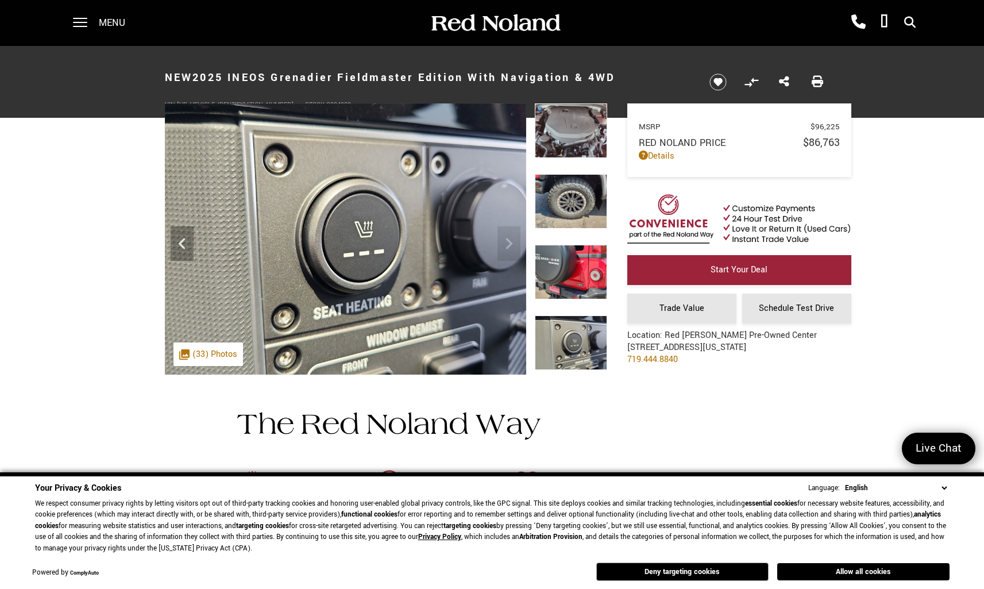
click at [575, 278] on img at bounding box center [571, 272] width 72 height 55
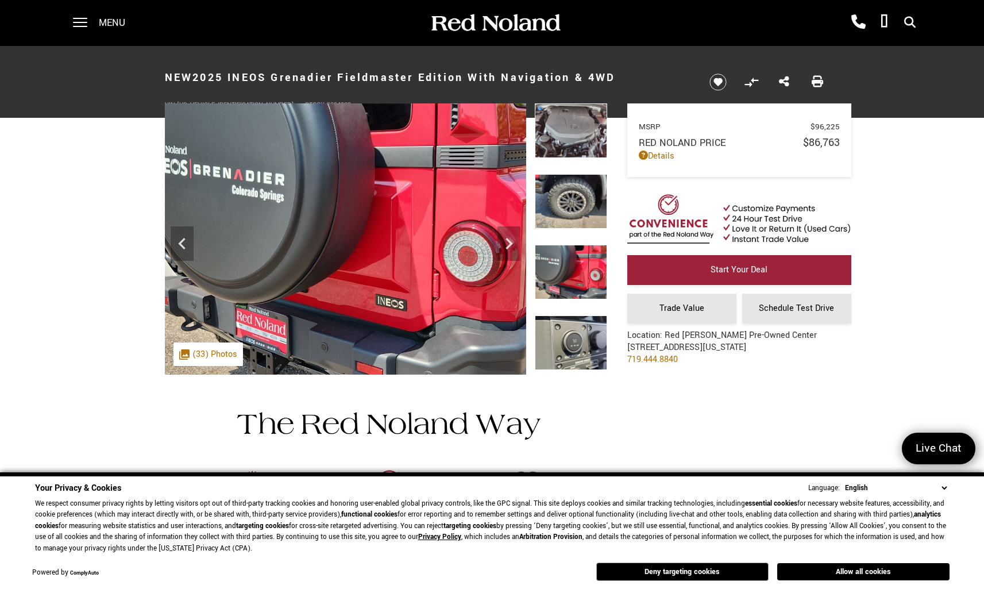
scroll to position [-1, 0]
click at [571, 143] on img at bounding box center [571, 130] width 72 height 55
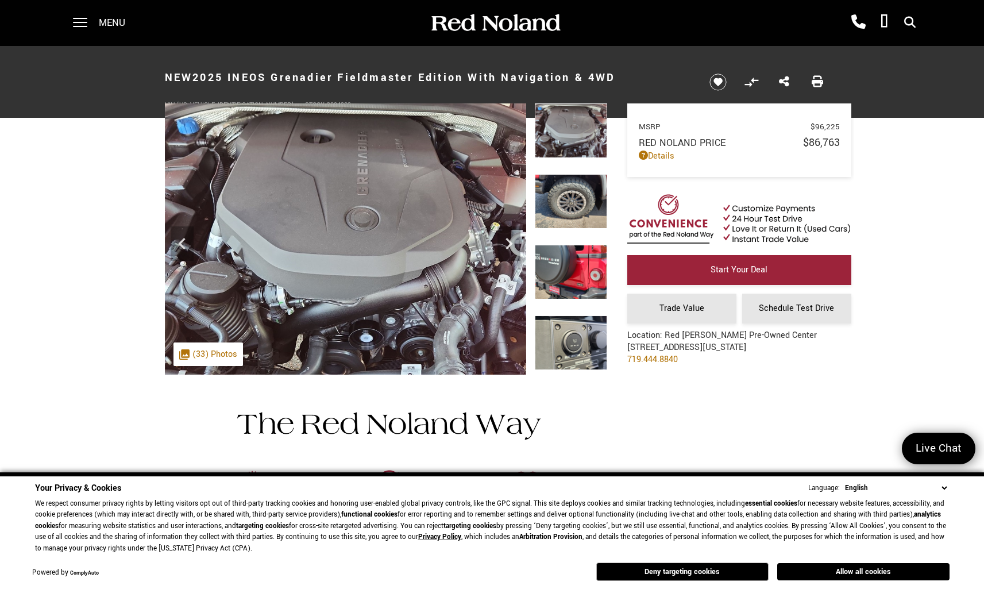
scroll to position [0, 0]
click at [198, 359] on div ".cls-1, .cls-3 { fill: #c50033; } .cls-1 { clip-rule: evenodd; } .cls-2 { clip-…" at bounding box center [209, 355] width 70 height 24
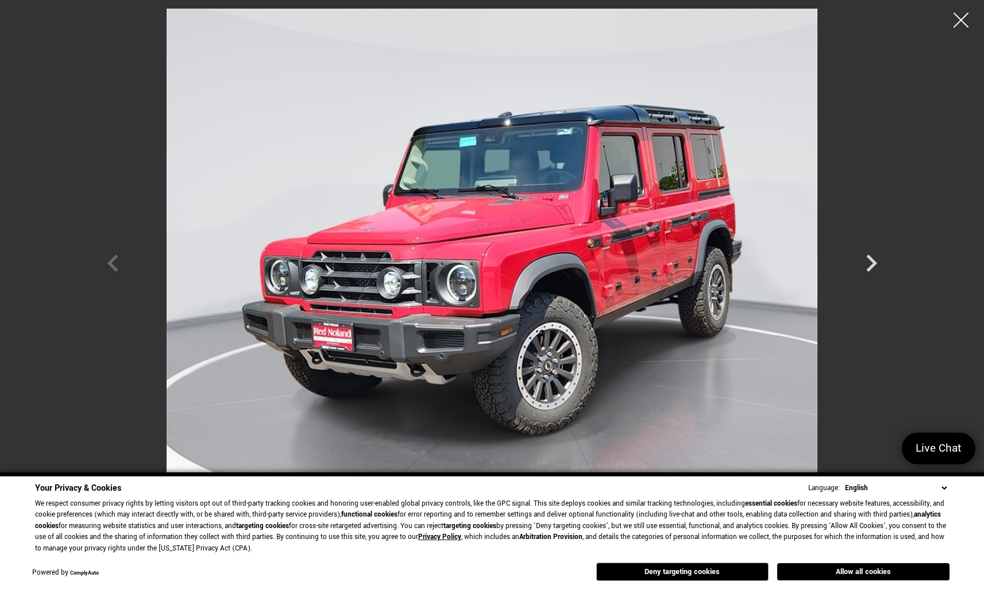
click at [959, 17] on div at bounding box center [962, 20] width 30 height 30
